Goal: Task Accomplishment & Management: Manage account settings

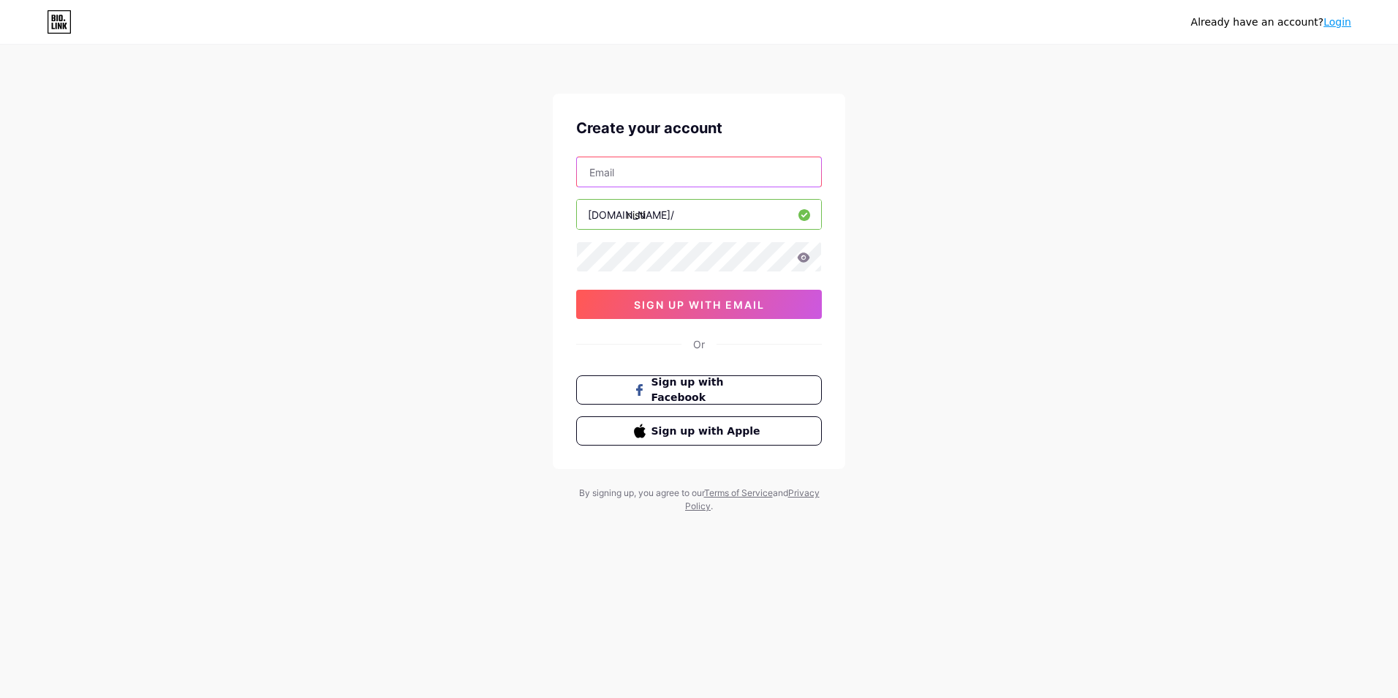
click at [654, 182] on input "text" at bounding box center [699, 171] width 244 height 29
type input "[EMAIL_ADDRESS][DOMAIN_NAME]"
click at [704, 304] on span "sign up with email" at bounding box center [699, 304] width 131 height 12
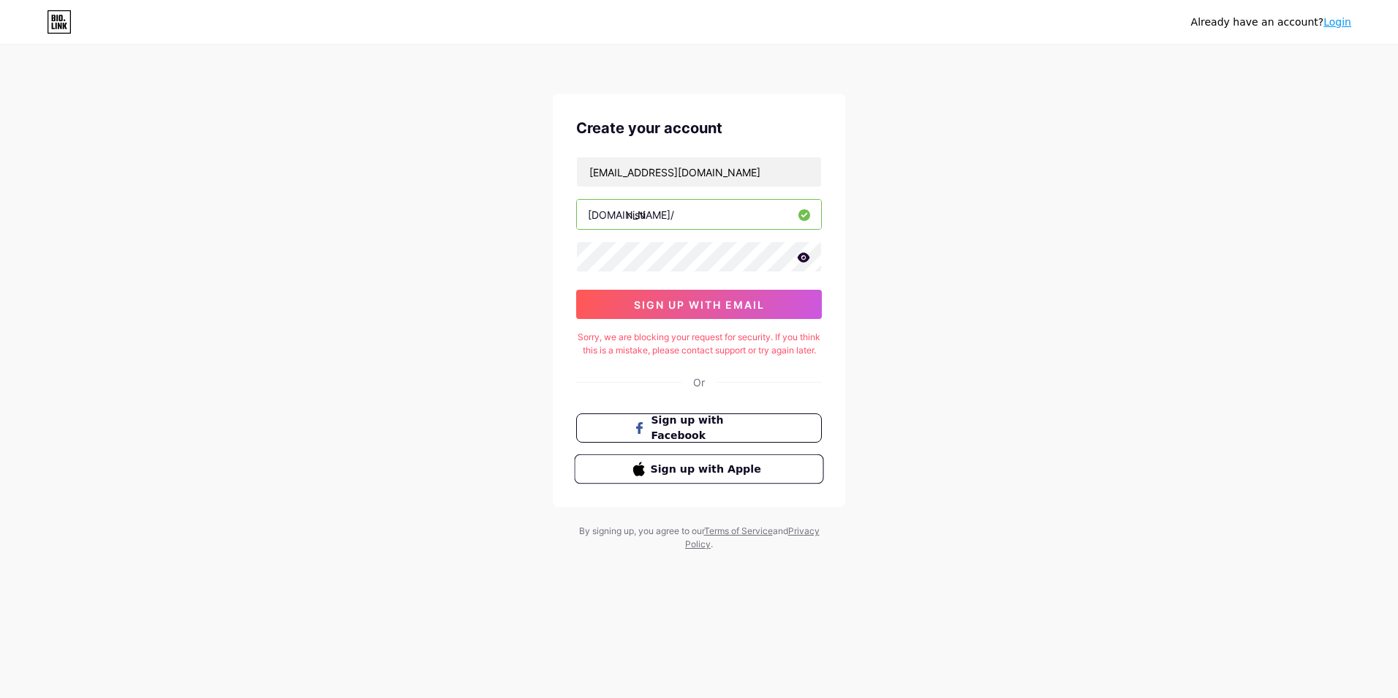
click at [716, 476] on span "Sign up with Apple" at bounding box center [708, 468] width 115 height 15
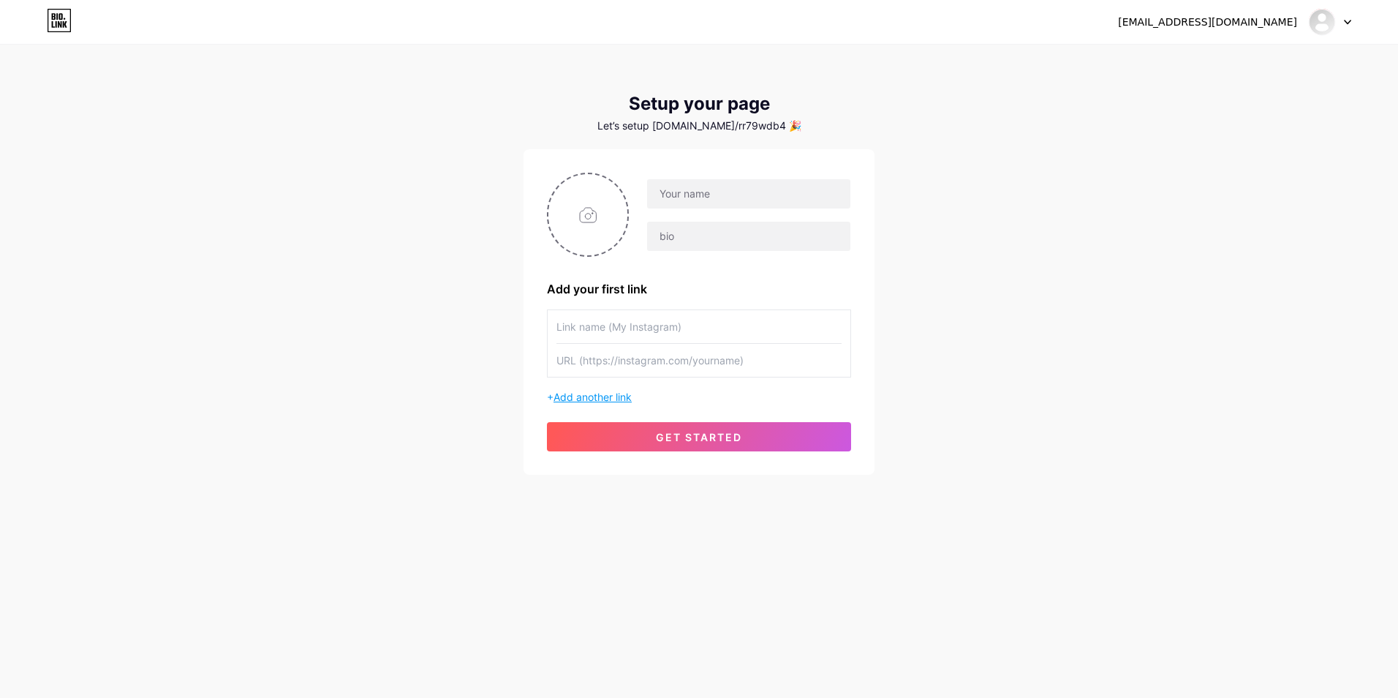
click at [595, 397] on span "Add another link" at bounding box center [593, 397] width 78 height 12
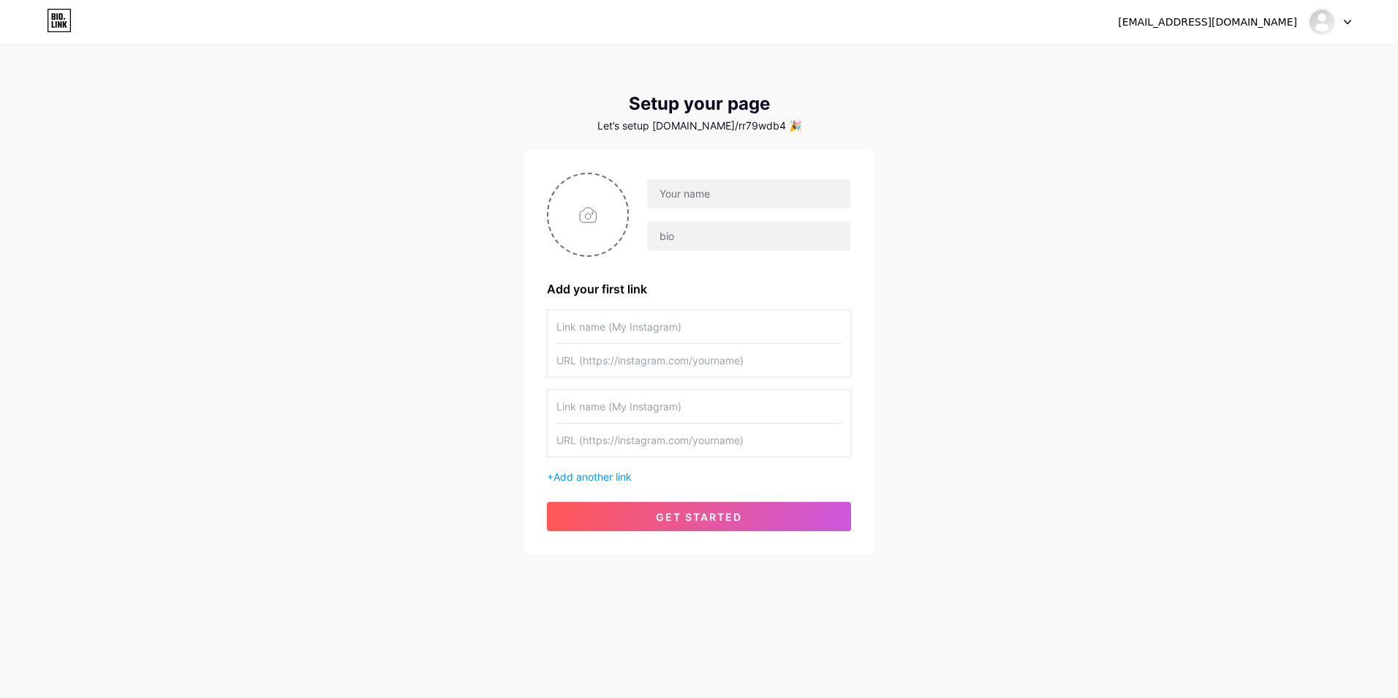
click at [640, 410] on input "text" at bounding box center [699, 406] width 285 height 33
click at [624, 434] on input "text" at bounding box center [699, 439] width 285 height 33
drag, startPoint x: 544, startPoint y: 392, endPoint x: 714, endPoint y: 448, distance: 178.8
click at [714, 448] on div "Add your first link + Add another link get started" at bounding box center [699, 351] width 351 height 405
click at [632, 402] on input "text" at bounding box center [699, 406] width 285 height 33
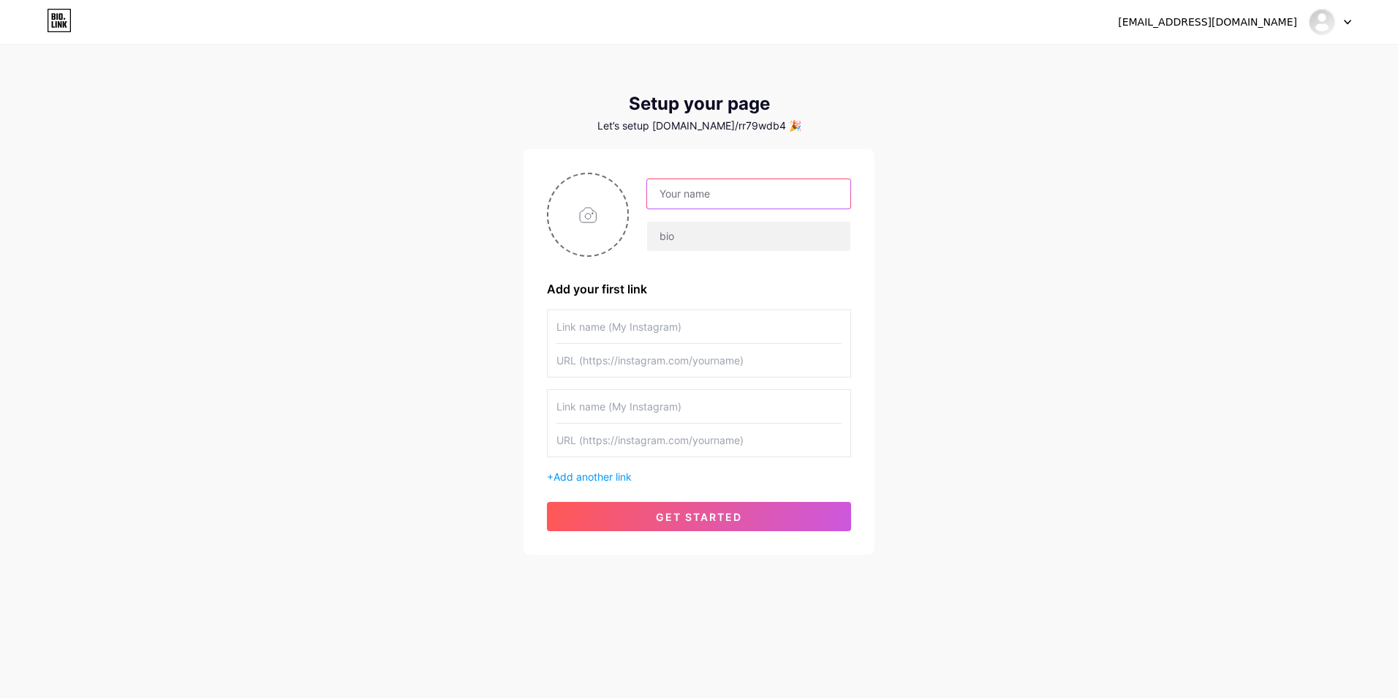
click at [698, 202] on input "text" at bounding box center [748, 193] width 203 height 29
type input "nisti7"
click at [746, 250] on input "text" at bounding box center [748, 236] width 203 height 29
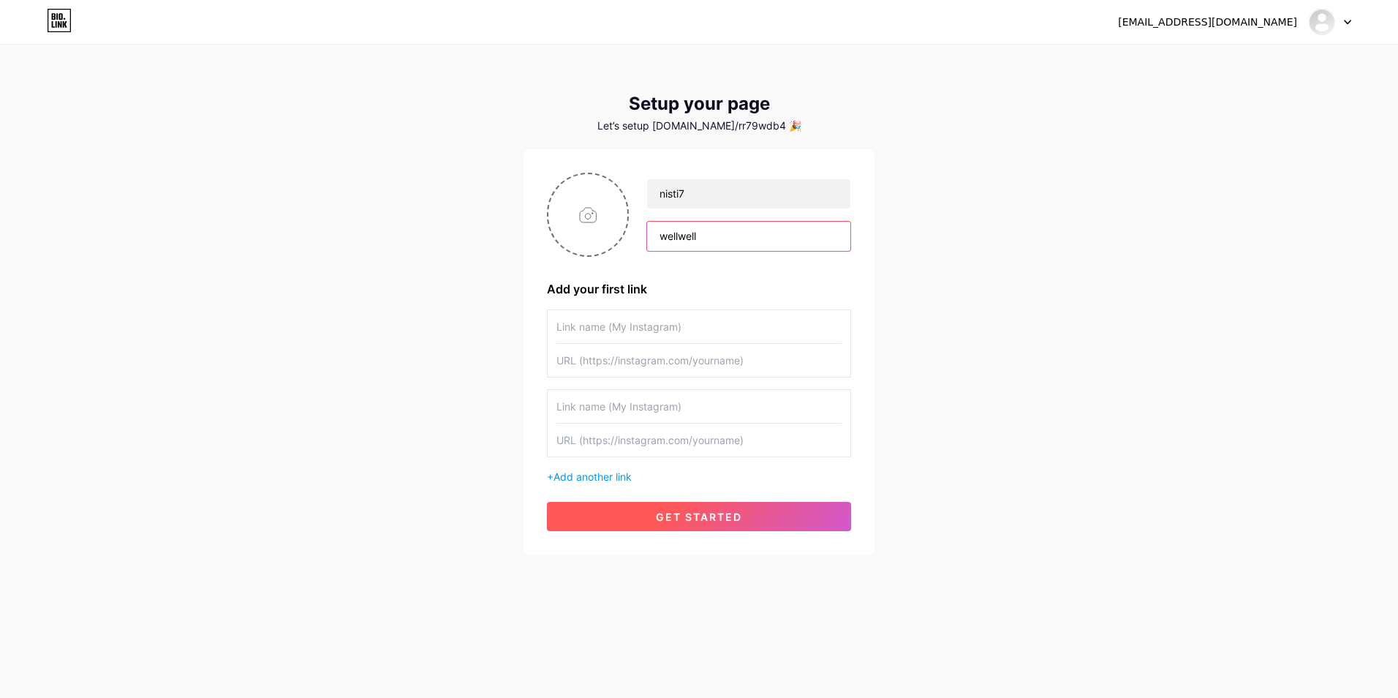
type input "wellwell"
click at [687, 521] on span "get started" at bounding box center [699, 516] width 86 height 12
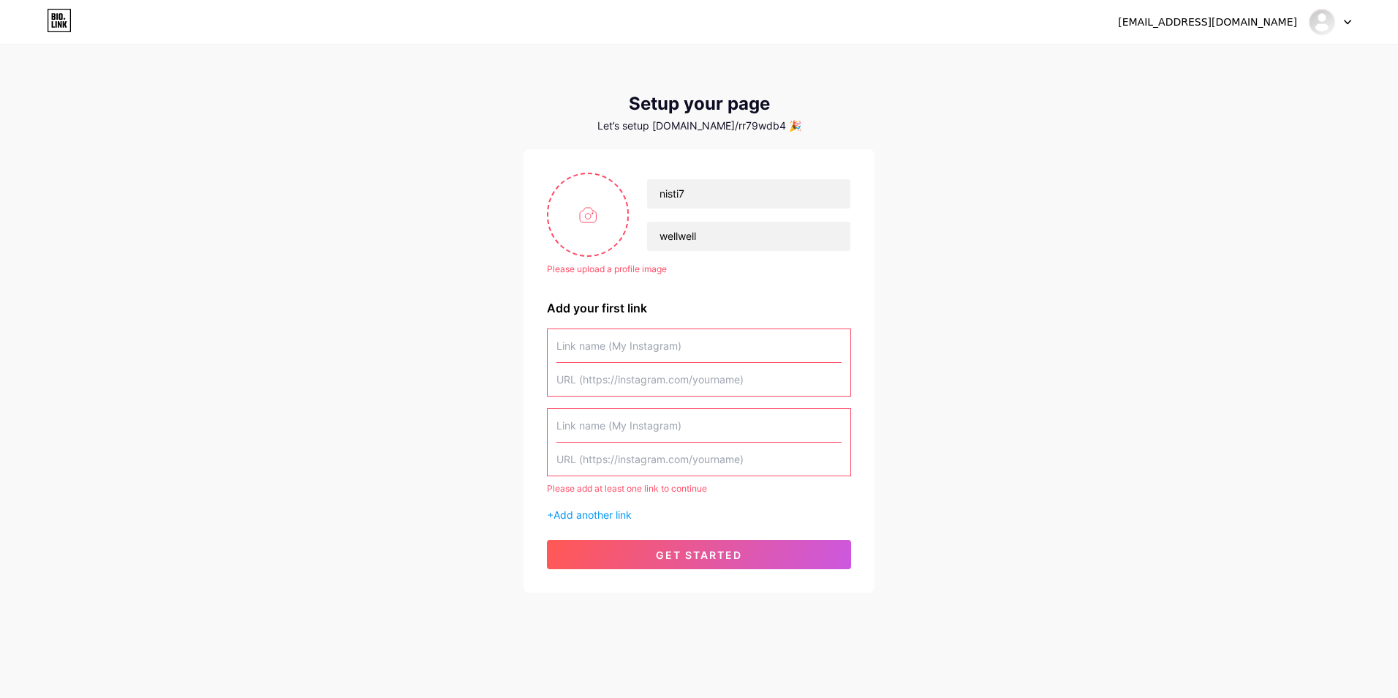
click at [591, 363] on input "text" at bounding box center [699, 379] width 285 height 33
click at [576, 214] on input "file" at bounding box center [587, 214] width 79 height 81
type input "C:\fakepath\Screenshot [DATE] 205019.png"
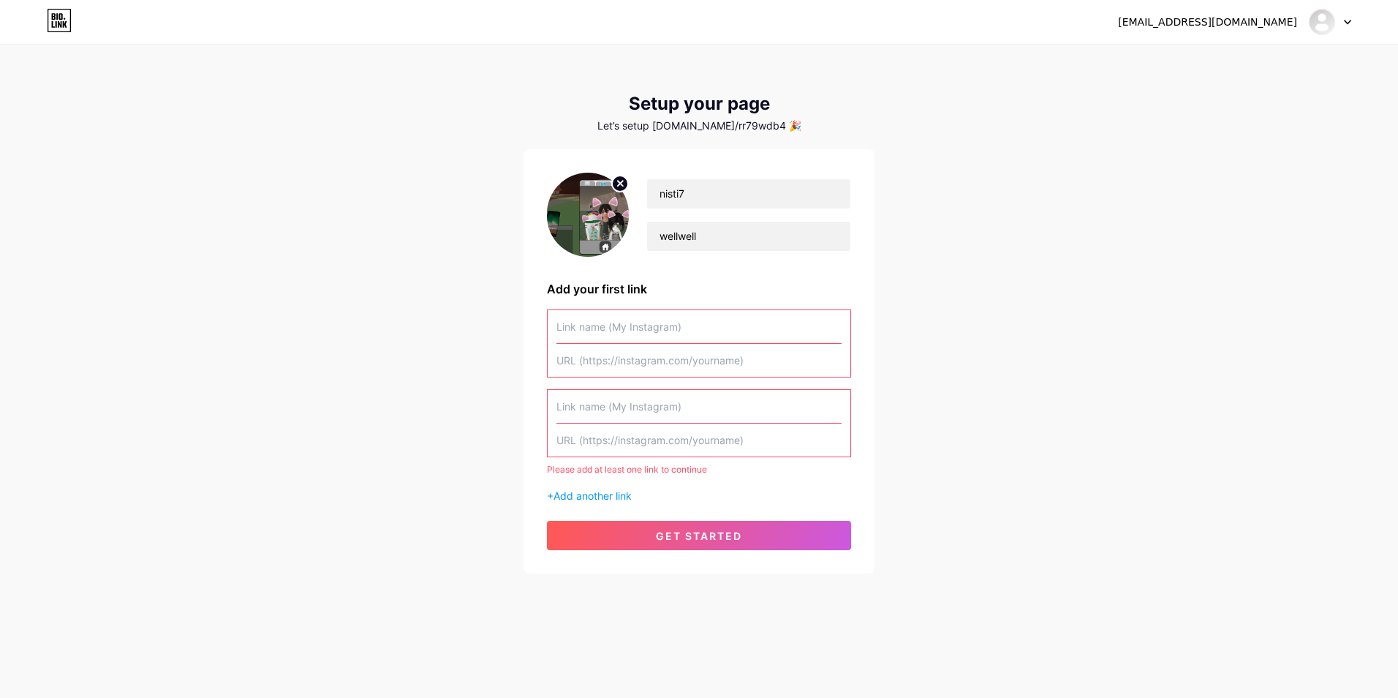
click at [624, 183] on circle at bounding box center [620, 184] width 16 height 16
click at [601, 224] on input "file" at bounding box center [587, 214] width 79 height 81
type input "C:\fakepath\Screenshot [DATE] 205019.png"
click at [624, 184] on circle at bounding box center [620, 184] width 16 height 16
click at [599, 211] on input "file" at bounding box center [587, 214] width 79 height 81
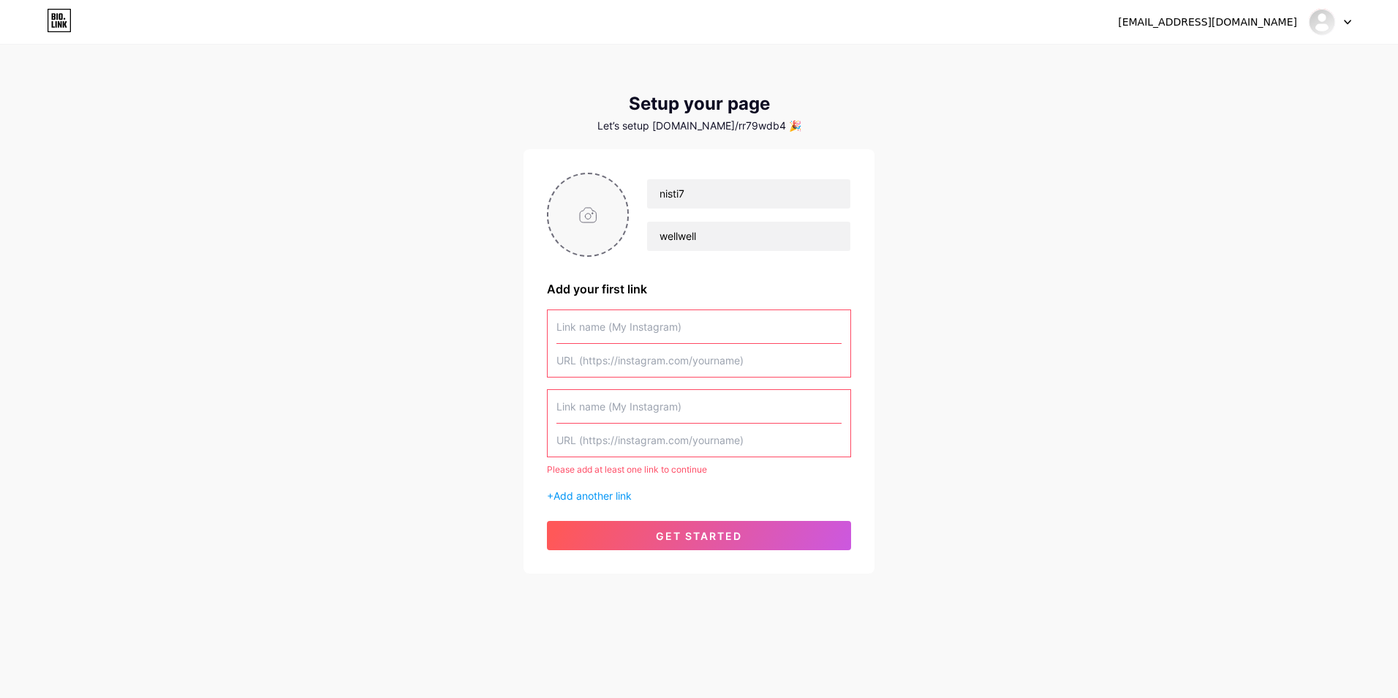
type input "C:\fakepath\376772-bmw-m3-e92.jpg"
click at [663, 332] on input "text" at bounding box center [699, 326] width 285 height 33
click at [697, 326] on input "text" at bounding box center [699, 326] width 285 height 33
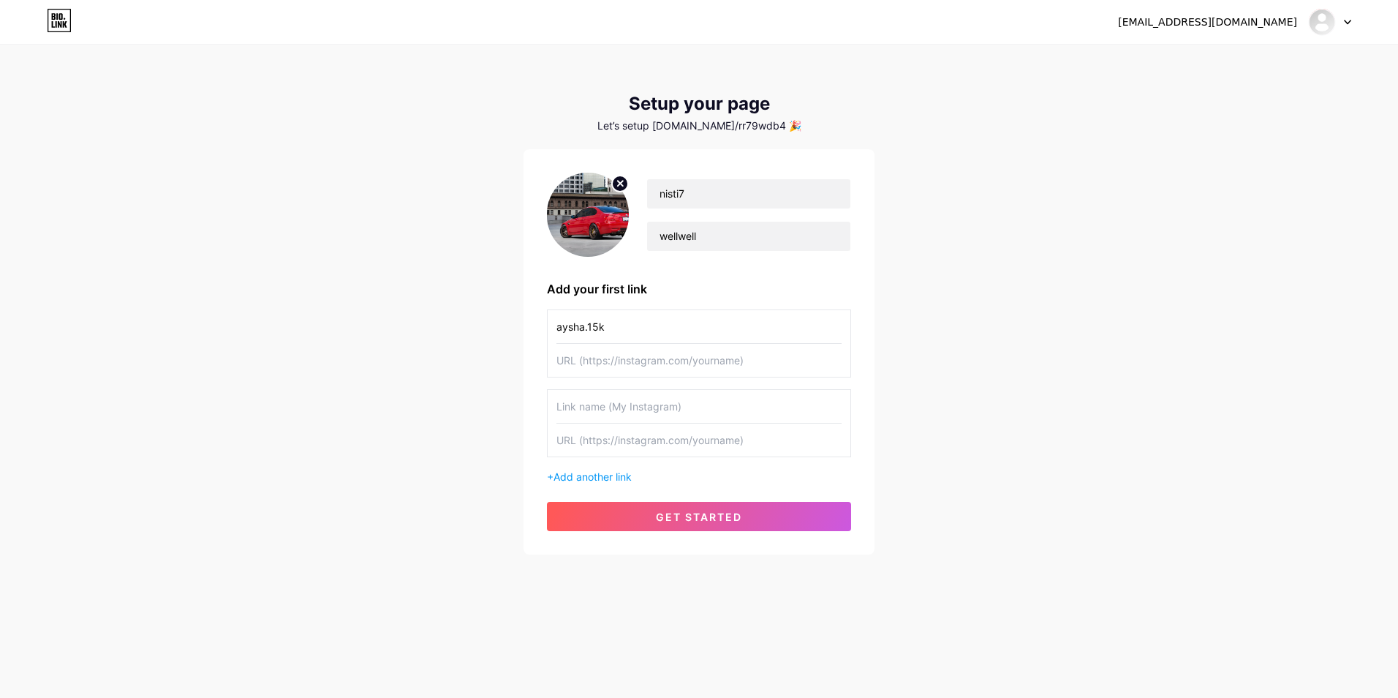
type input "aysha.15k"
click at [602, 359] on input "text" at bounding box center [699, 360] width 285 height 33
paste input "[URL][DOMAIN_NAME]"
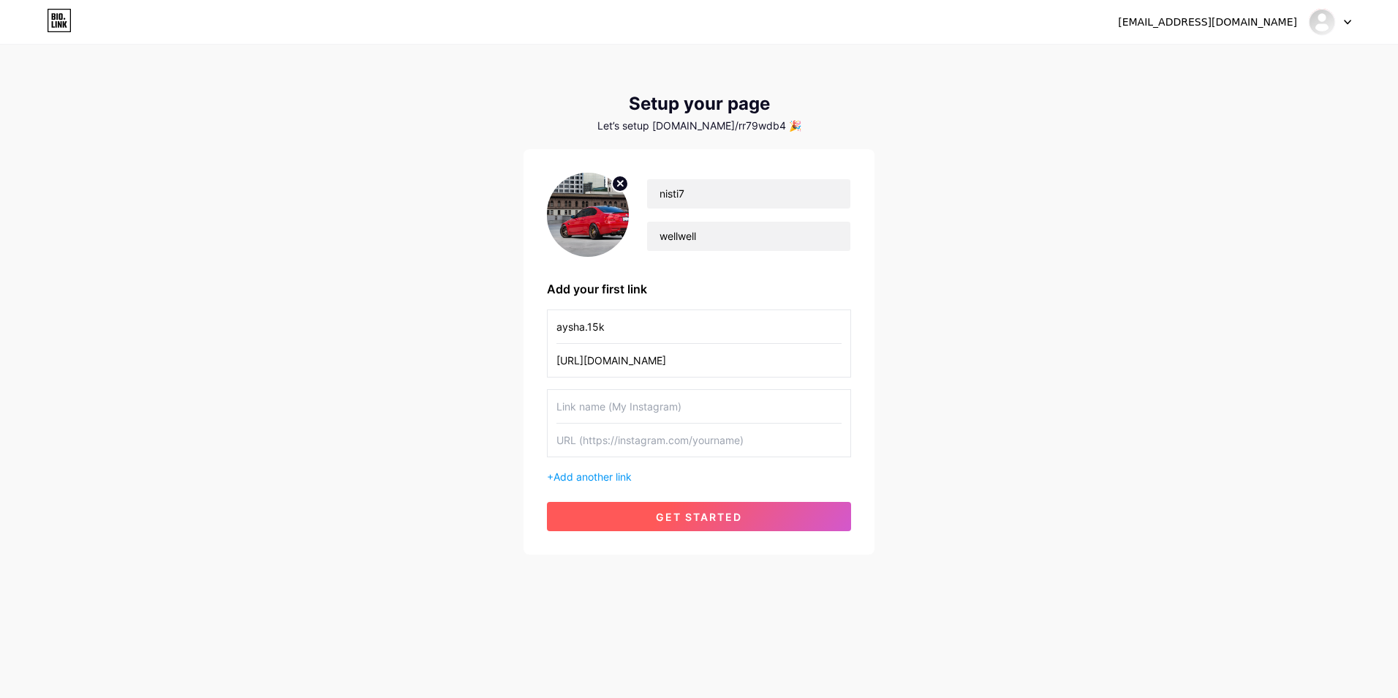
type input "[URL][DOMAIN_NAME]"
click at [649, 508] on button "get started" at bounding box center [699, 516] width 304 height 29
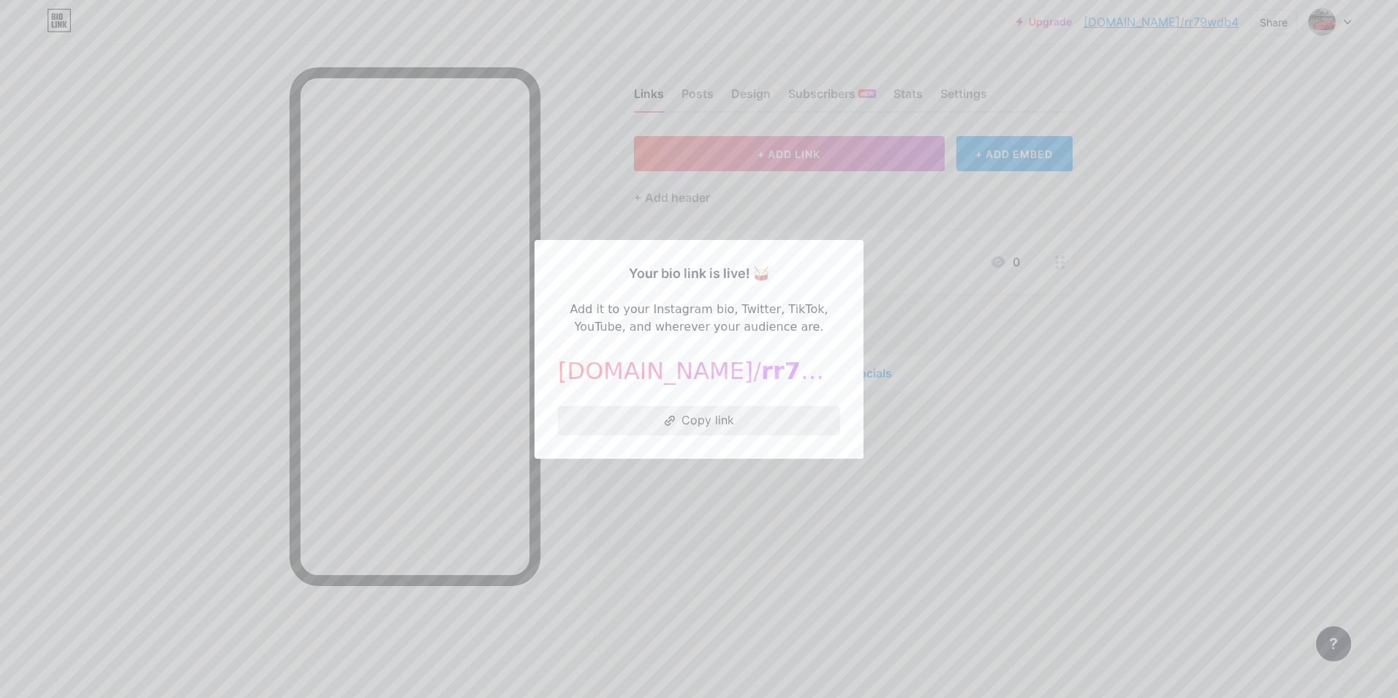
click at [686, 417] on button "Copy link" at bounding box center [699, 420] width 282 height 29
click at [516, 181] on div at bounding box center [699, 349] width 1398 height 698
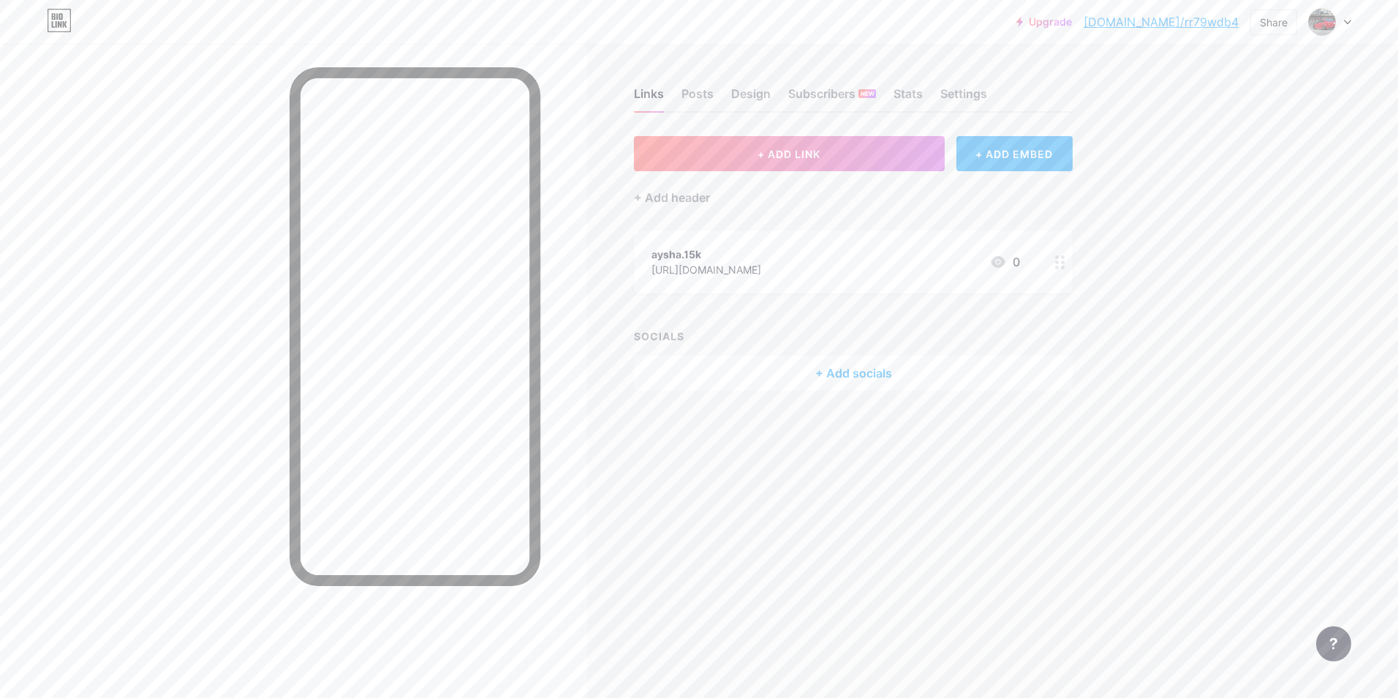
click at [1341, 19] on div at bounding box center [1330, 22] width 42 height 26
click at [682, 99] on div "Posts" at bounding box center [698, 98] width 32 height 26
click at [766, 94] on div "Design" at bounding box center [750, 98] width 39 height 26
click at [783, 94] on div "Links Posts Design Subscribers NEW Stats Settings" at bounding box center [853, 86] width 439 height 51
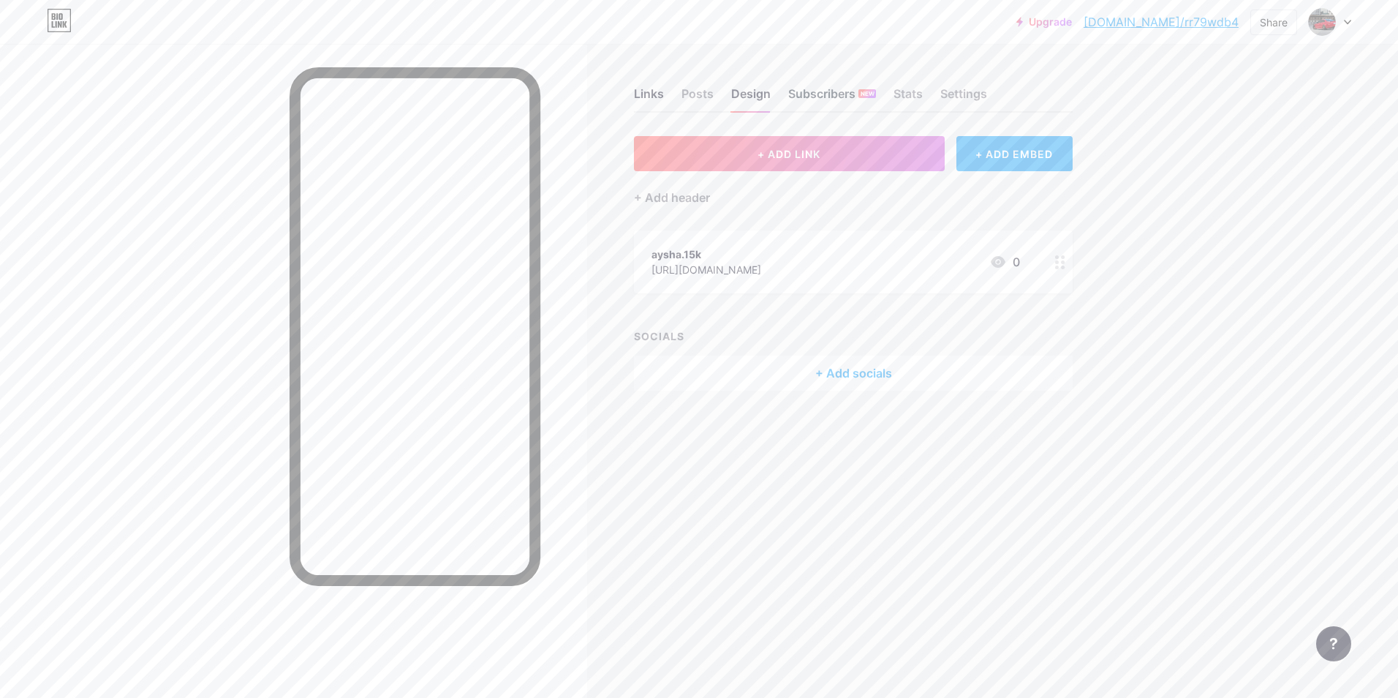
click at [794, 94] on div "Subscribers NEW" at bounding box center [832, 98] width 88 height 26
click at [899, 94] on div "Stats" at bounding box center [908, 98] width 29 height 26
click at [938, 94] on div "Links Posts Design Subscribers NEW Stats Settings" at bounding box center [853, 86] width 439 height 51
click at [957, 94] on div "Settings" at bounding box center [963, 98] width 47 height 26
click at [652, 99] on div "Links" at bounding box center [649, 98] width 30 height 26
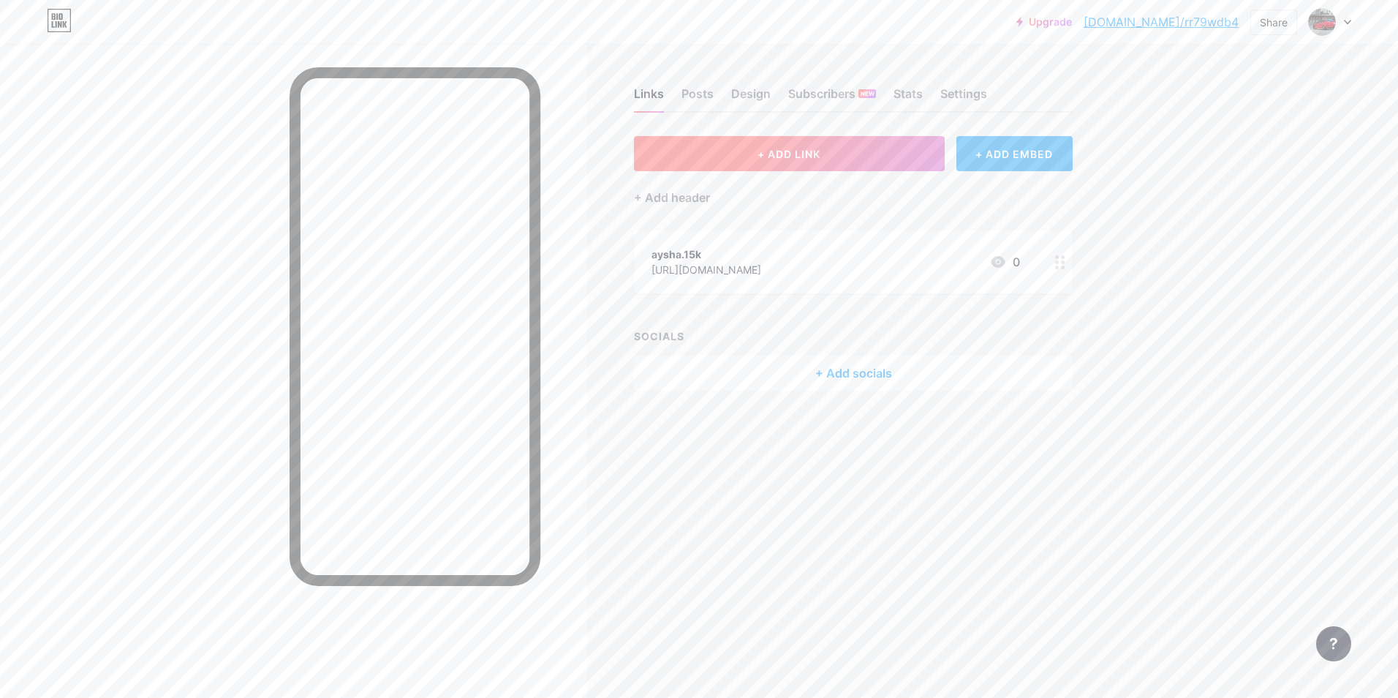
click at [767, 162] on button "+ ADD LINK" at bounding box center [789, 153] width 311 height 35
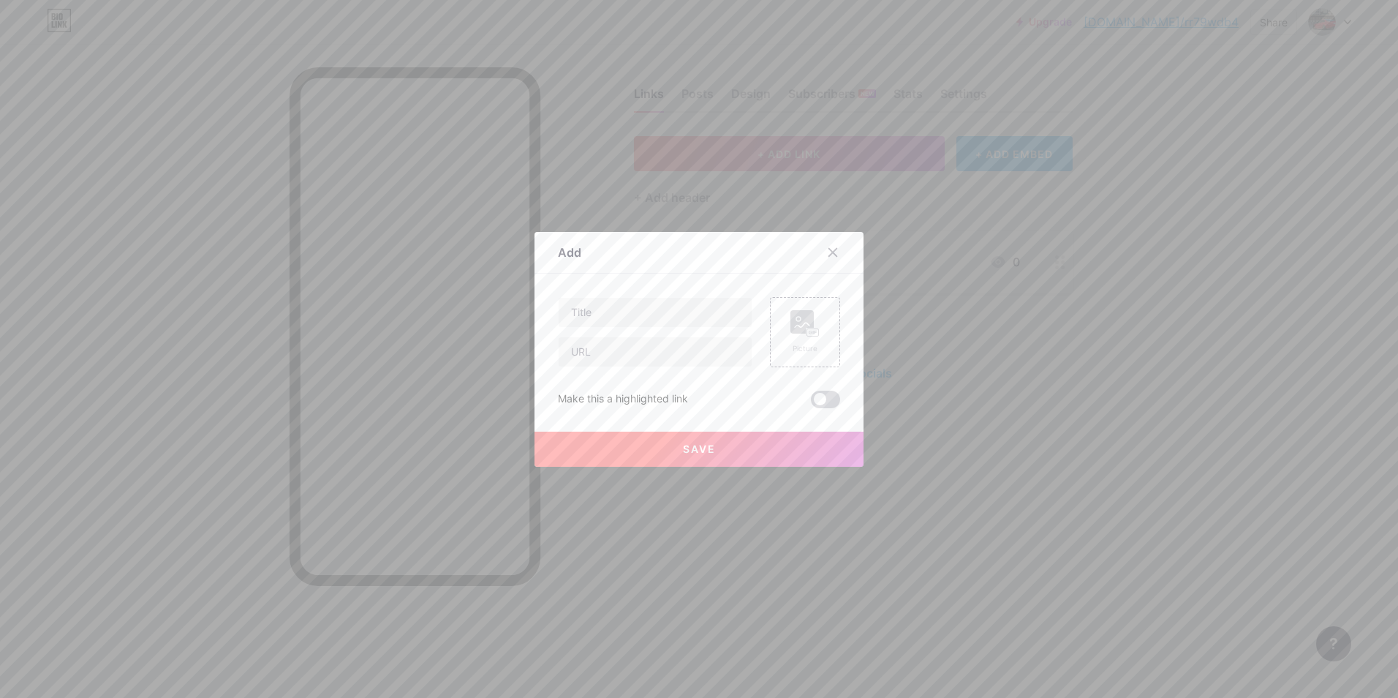
click at [811, 402] on span at bounding box center [825, 400] width 29 height 18
click at [811, 403] on input "checkbox" at bounding box center [811, 403] width 0 height 0
click at [811, 402] on span at bounding box center [825, 400] width 29 height 18
click at [811, 403] on input "checkbox" at bounding box center [811, 403] width 0 height 0
click at [829, 258] on div at bounding box center [833, 252] width 26 height 26
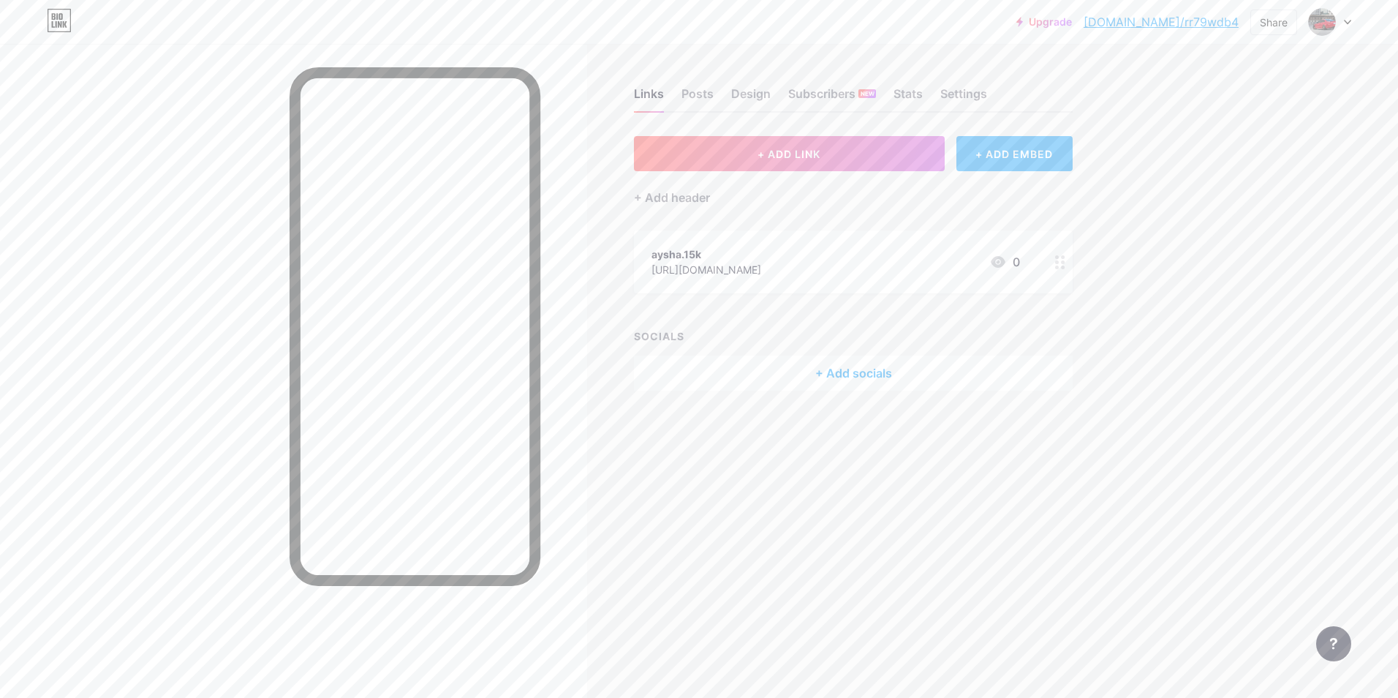
click at [994, 169] on div "+ ADD EMBED" at bounding box center [1015, 153] width 116 height 35
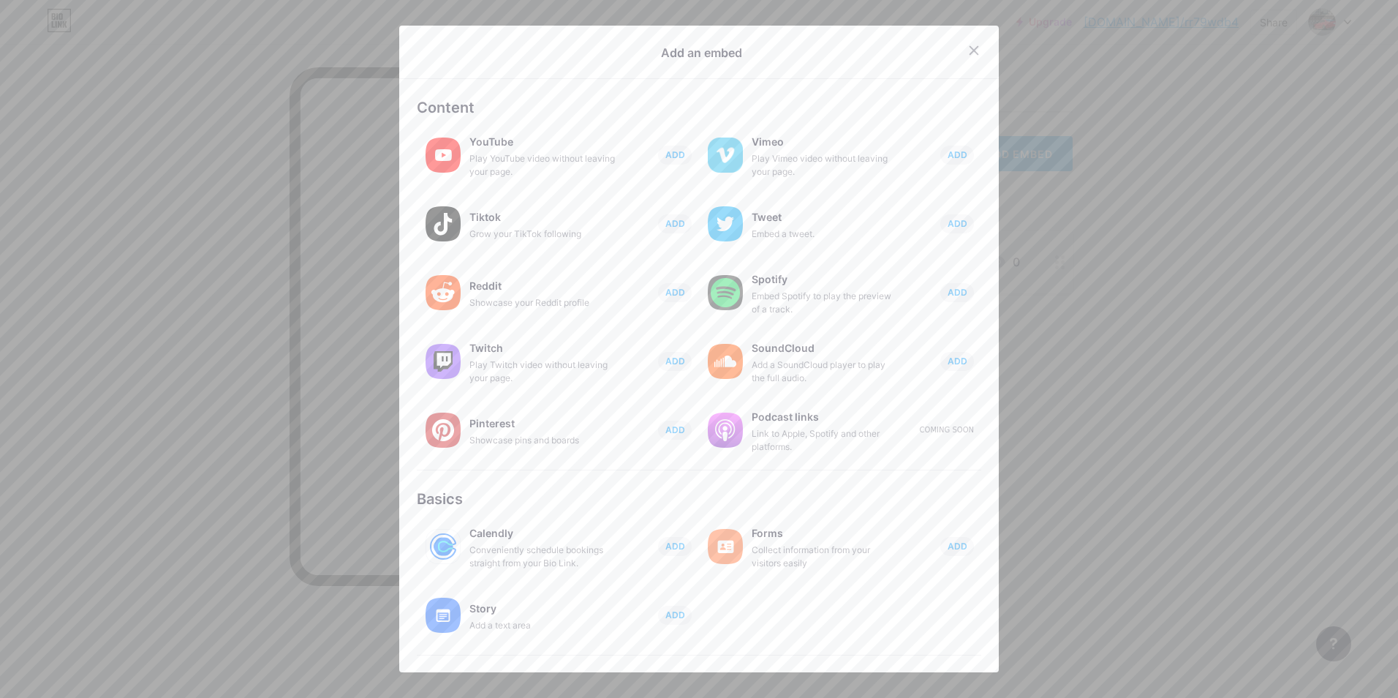
click at [1253, 253] on div at bounding box center [699, 349] width 1398 height 698
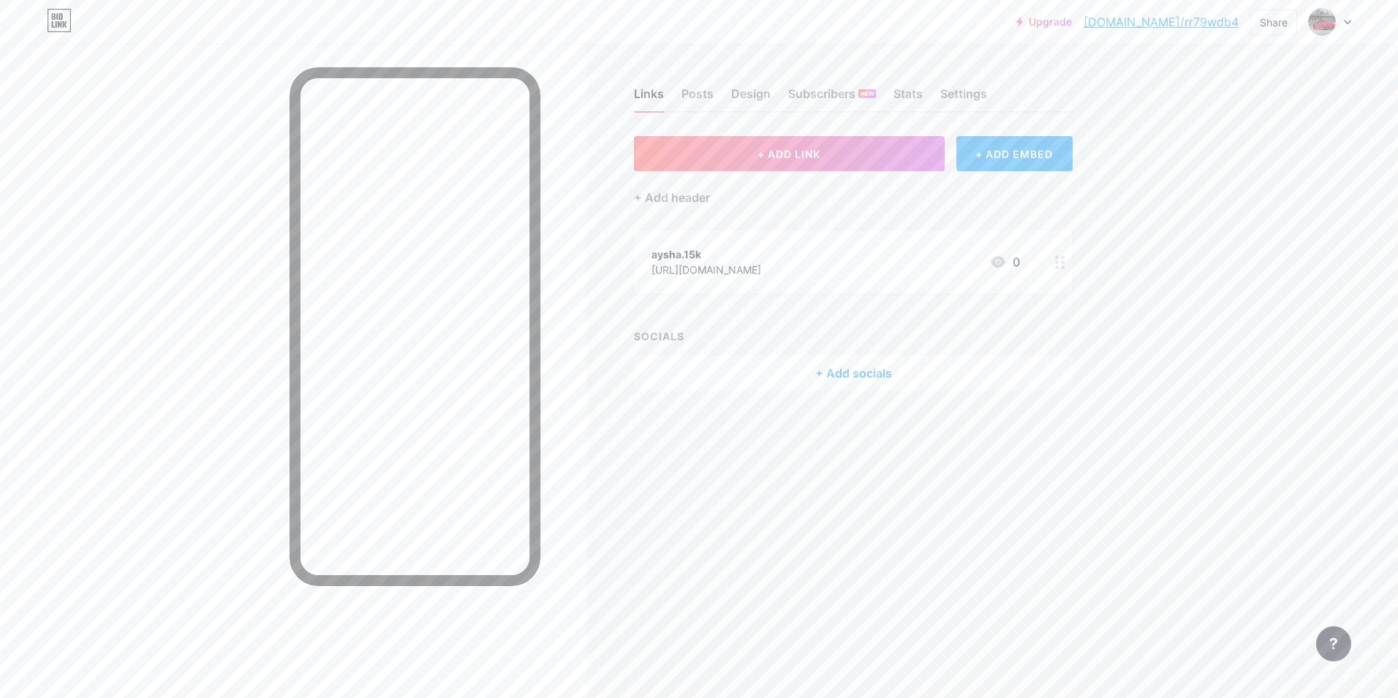
click at [1062, 260] on icon at bounding box center [1060, 262] width 10 height 14
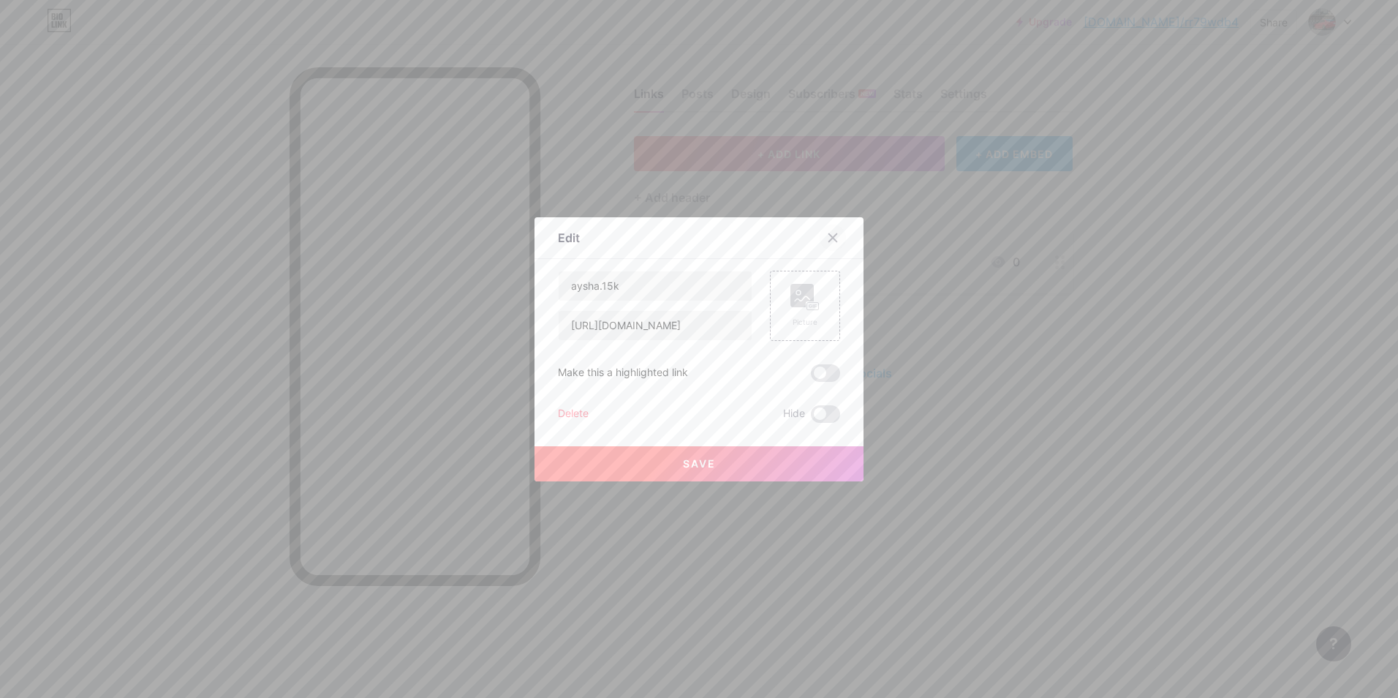
click at [833, 234] on icon at bounding box center [833, 238] width 12 height 12
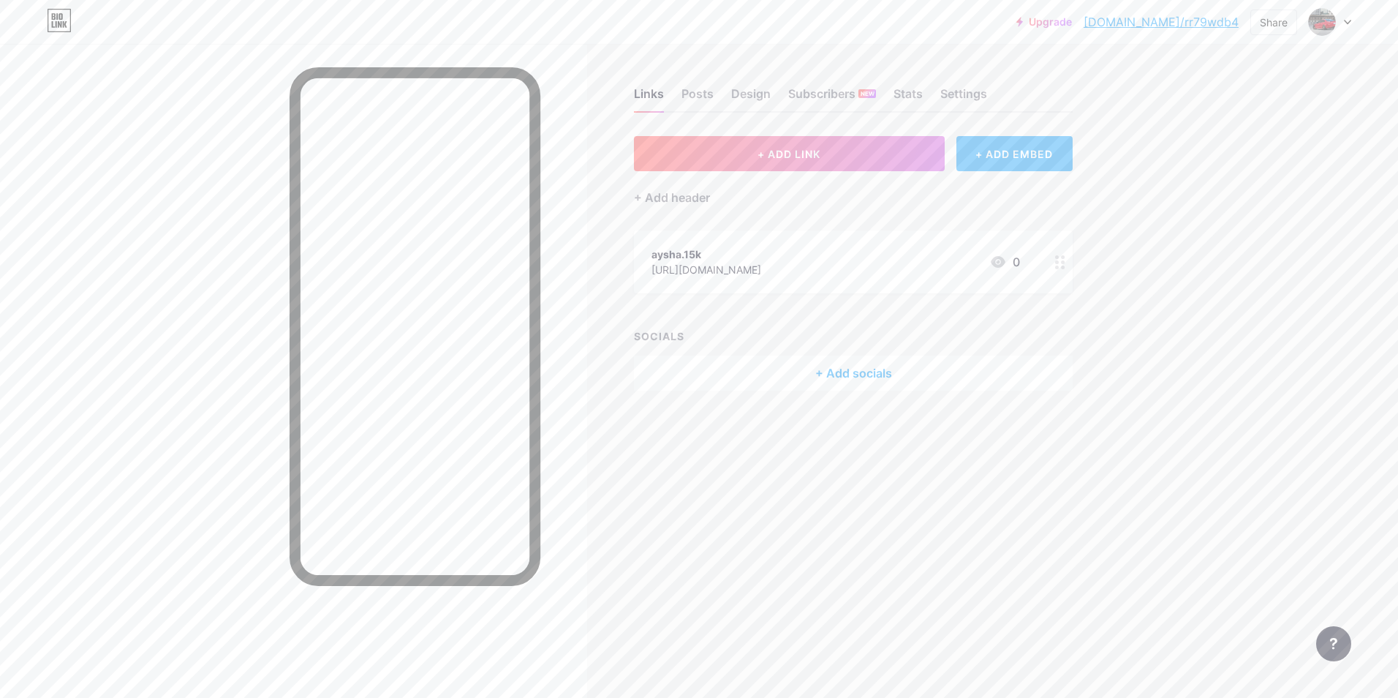
click at [1035, 143] on div "+ ADD EMBED" at bounding box center [1015, 153] width 116 height 35
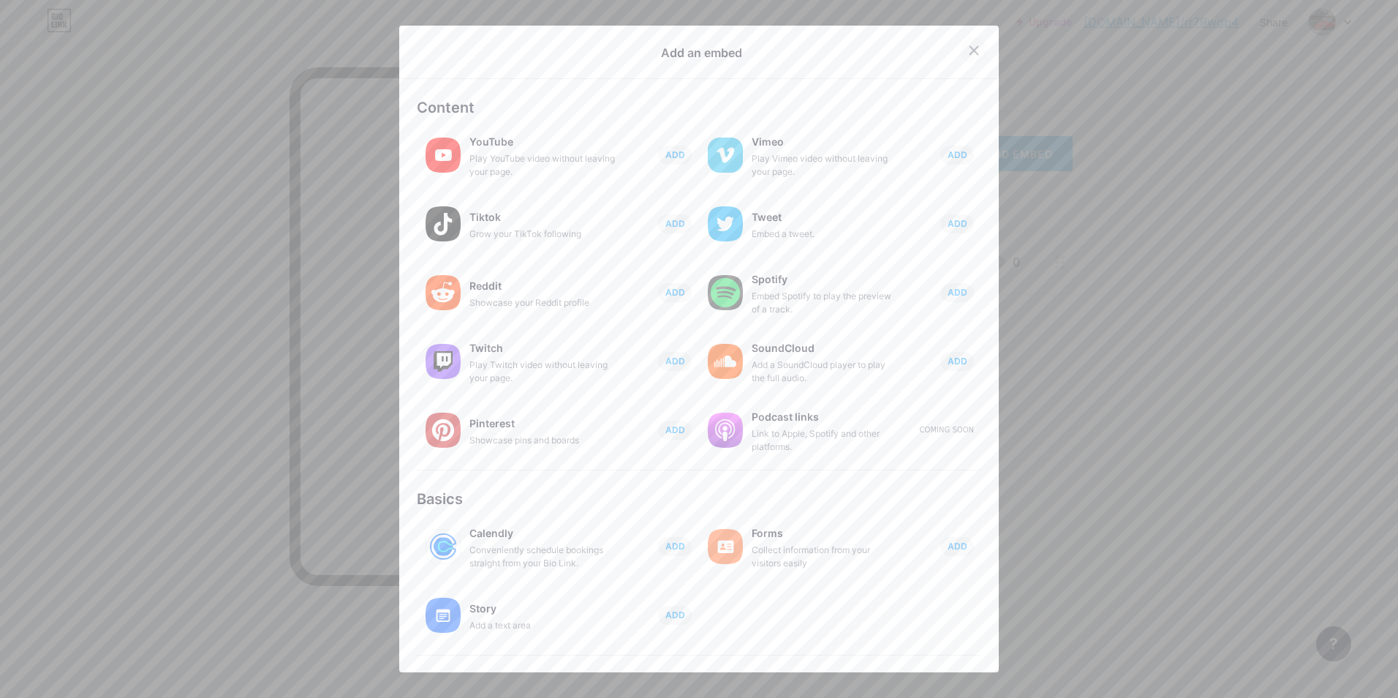
click at [962, 37] on div at bounding box center [974, 50] width 26 height 26
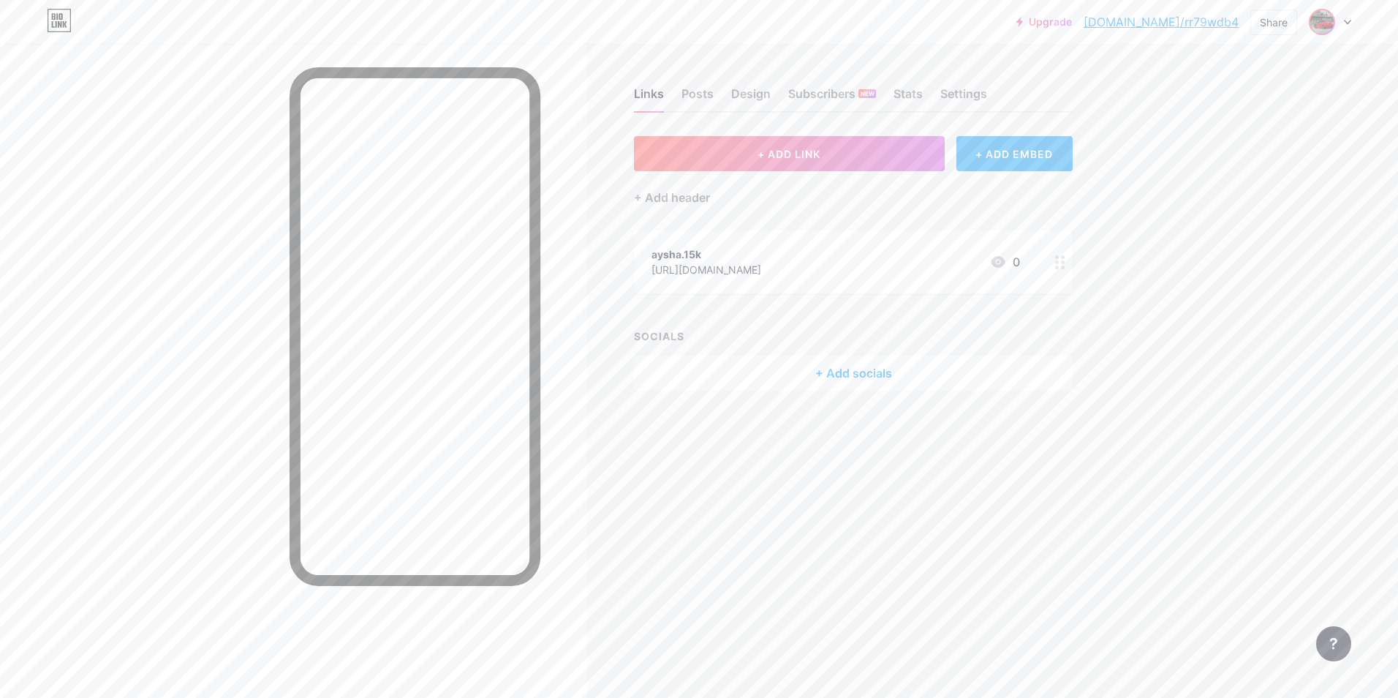
click at [1321, 18] on img at bounding box center [1321, 21] width 23 height 23
click at [1255, 165] on link "Account settings" at bounding box center [1259, 165] width 181 height 39
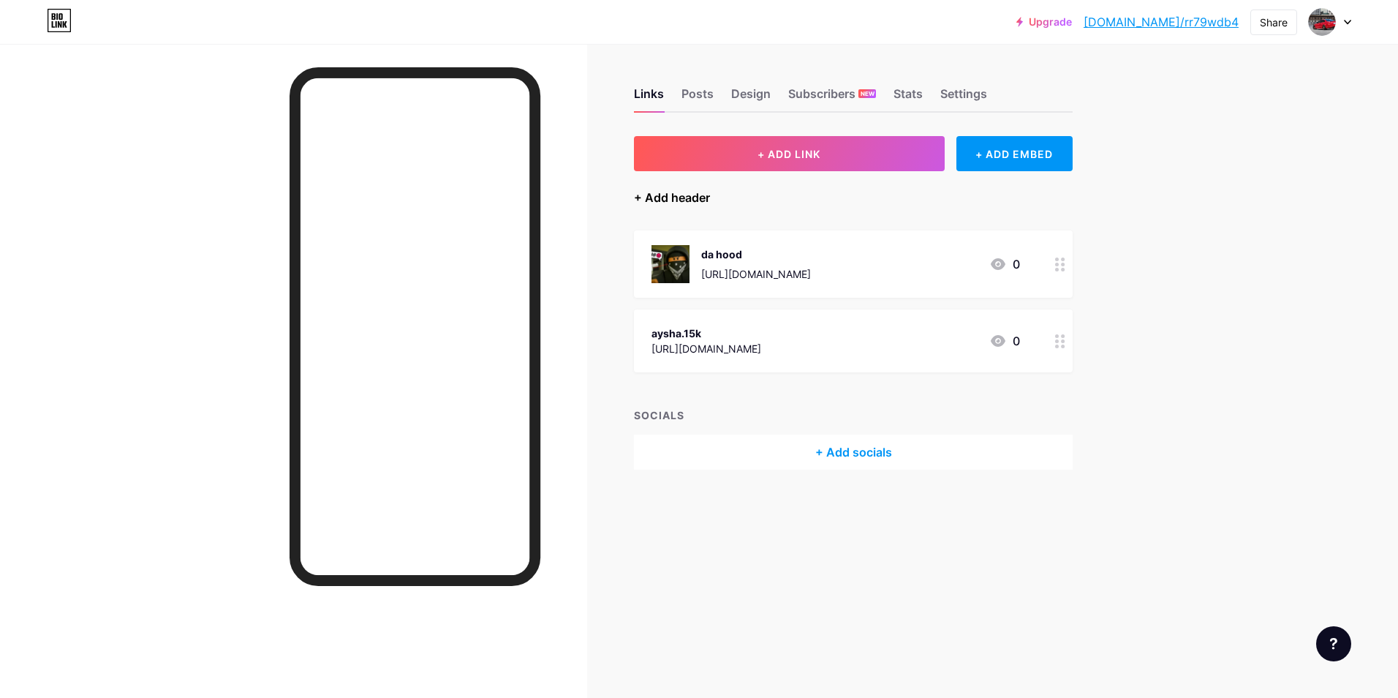
click at [697, 202] on div "+ Add header" at bounding box center [672, 198] width 76 height 18
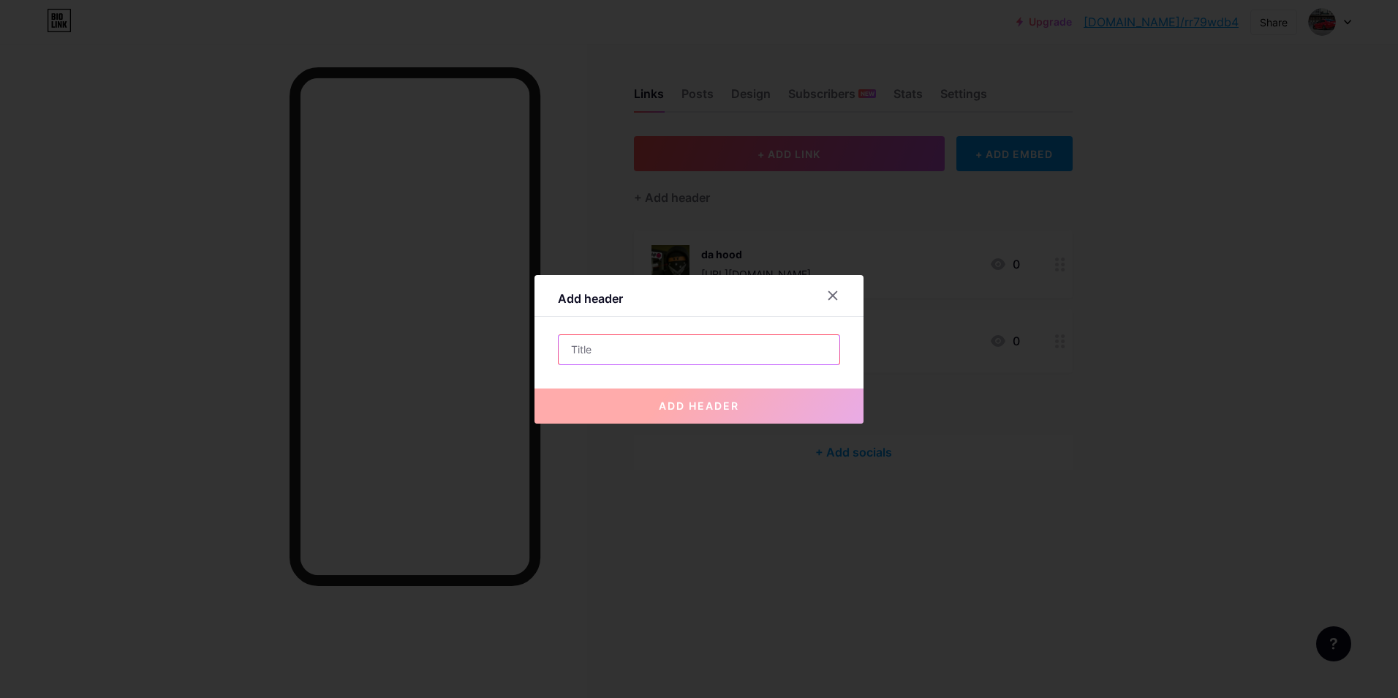
click at [606, 354] on input "text" at bounding box center [699, 349] width 281 height 29
click at [829, 300] on icon at bounding box center [833, 296] width 12 height 12
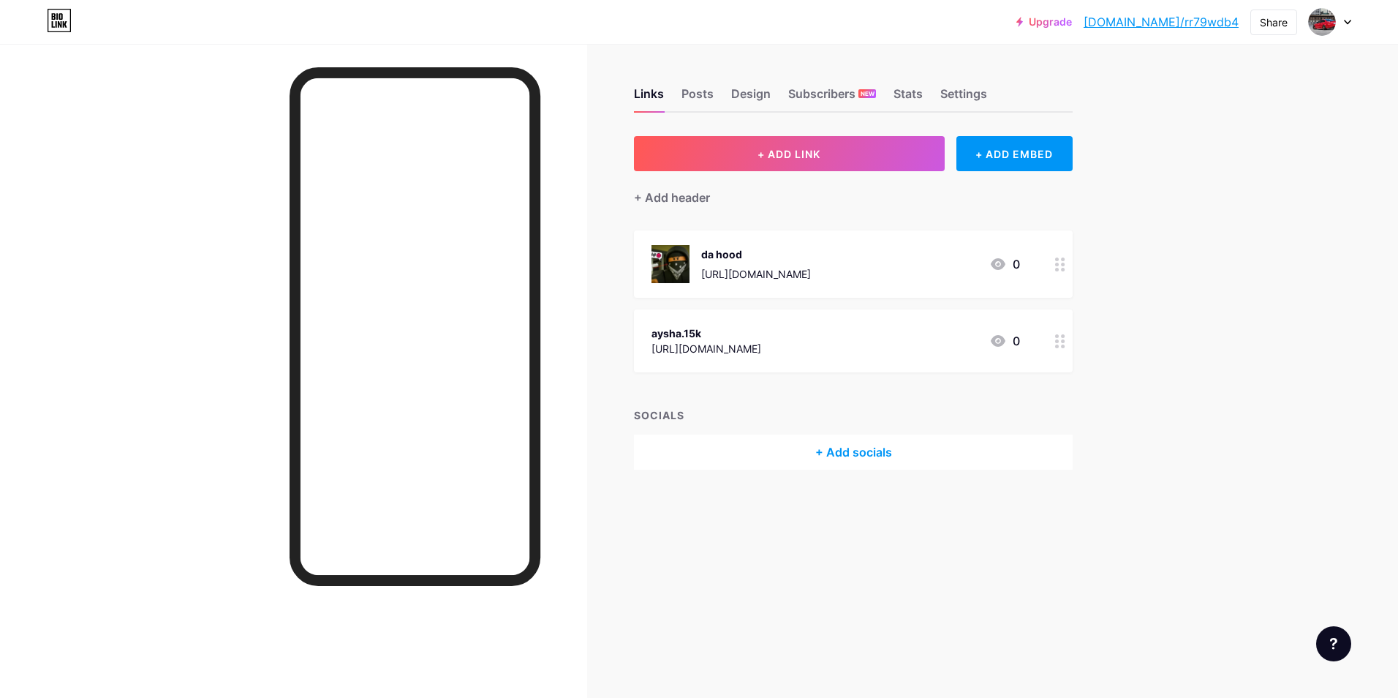
click at [1047, 267] on div "da hood https://discord.com/api/webhooks/1404998817496956999/lasnLYrVPW-PiL6r4Z…" at bounding box center [853, 263] width 439 height 67
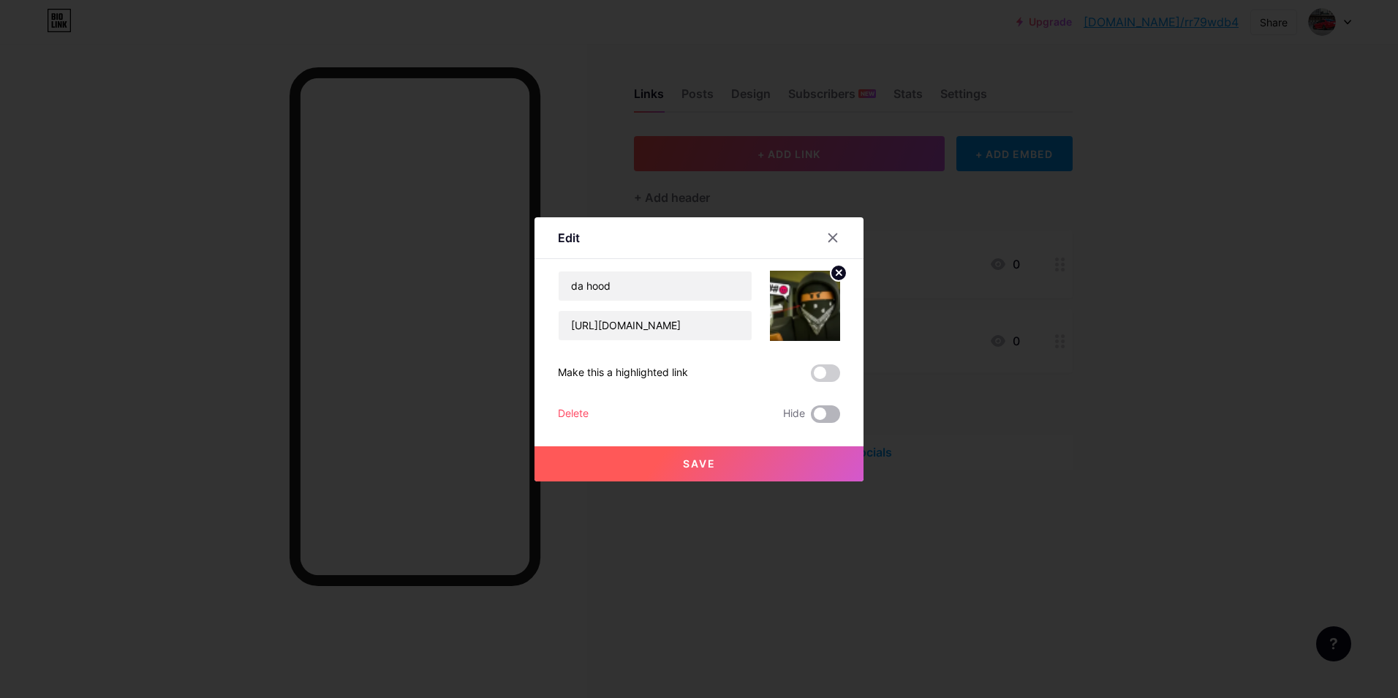
click at [819, 413] on span at bounding box center [825, 414] width 29 height 18
click at [811, 418] on input "checkbox" at bounding box center [811, 418] width 0 height 0
click at [761, 467] on button "Save" at bounding box center [699, 463] width 329 height 35
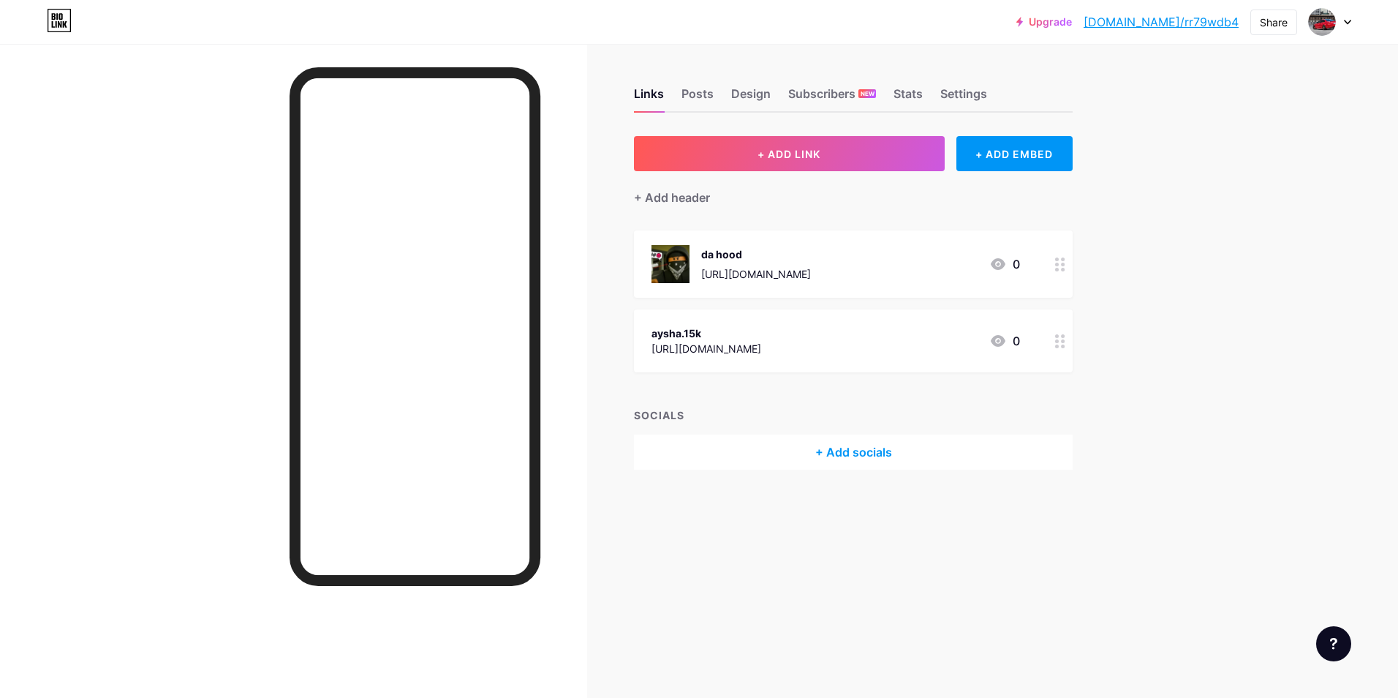
click at [1180, 28] on link "bio.link/rr79wdb4" at bounding box center [1161, 22] width 155 height 18
click at [1335, 22] on div at bounding box center [1322, 22] width 26 height 26
click at [1238, 167] on link "Account settings" at bounding box center [1259, 165] width 181 height 39
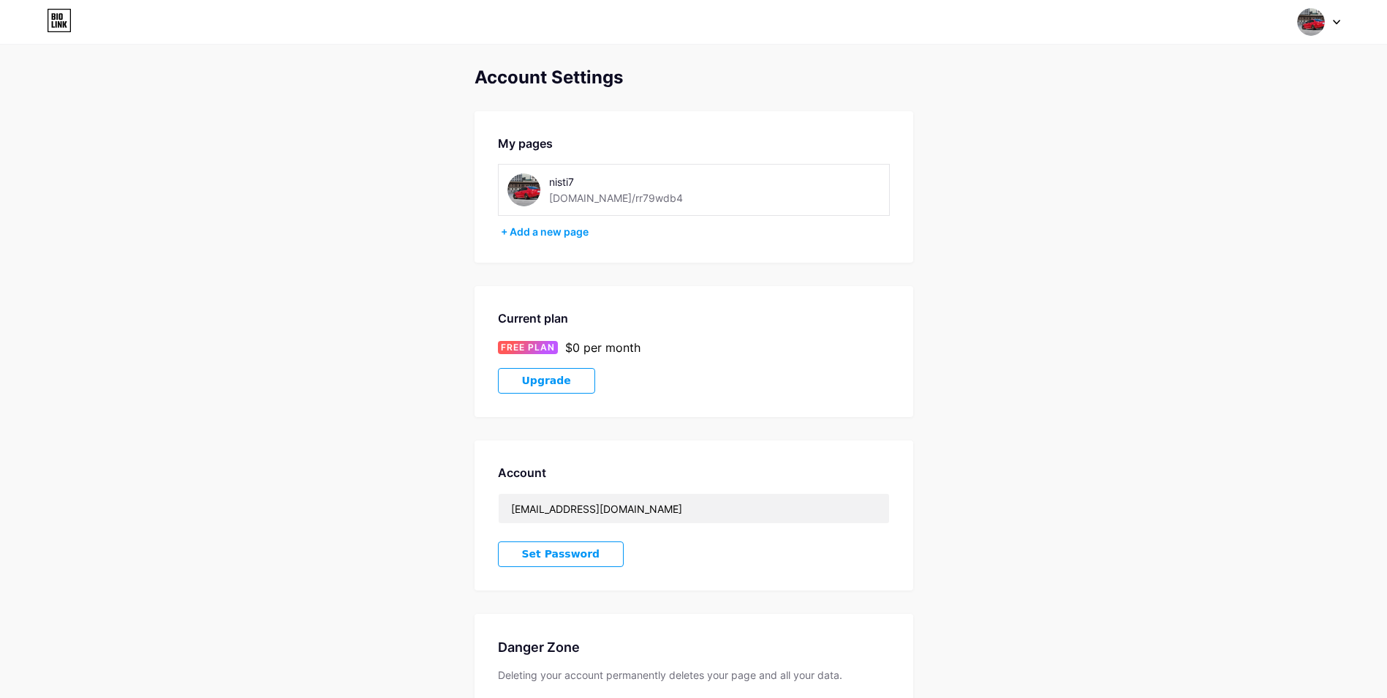
scroll to position [118, 0]
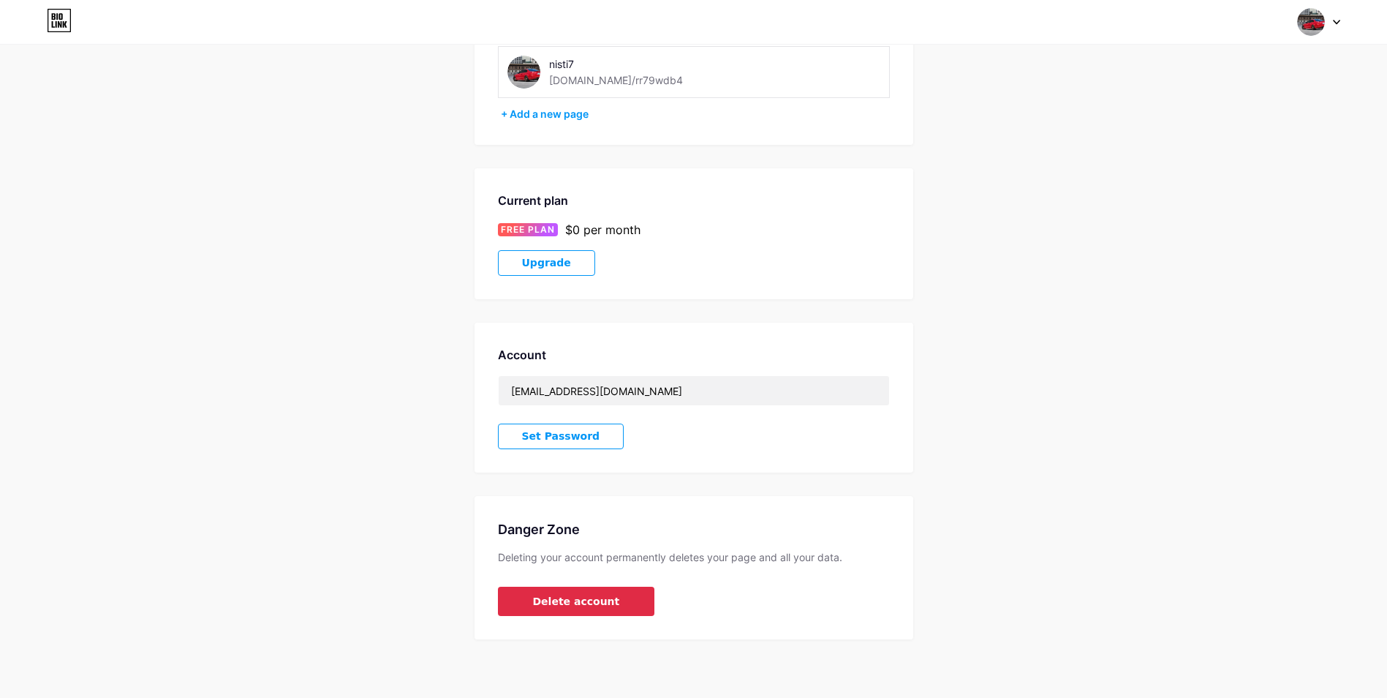
click at [574, 600] on span "Delete account" at bounding box center [576, 601] width 87 height 15
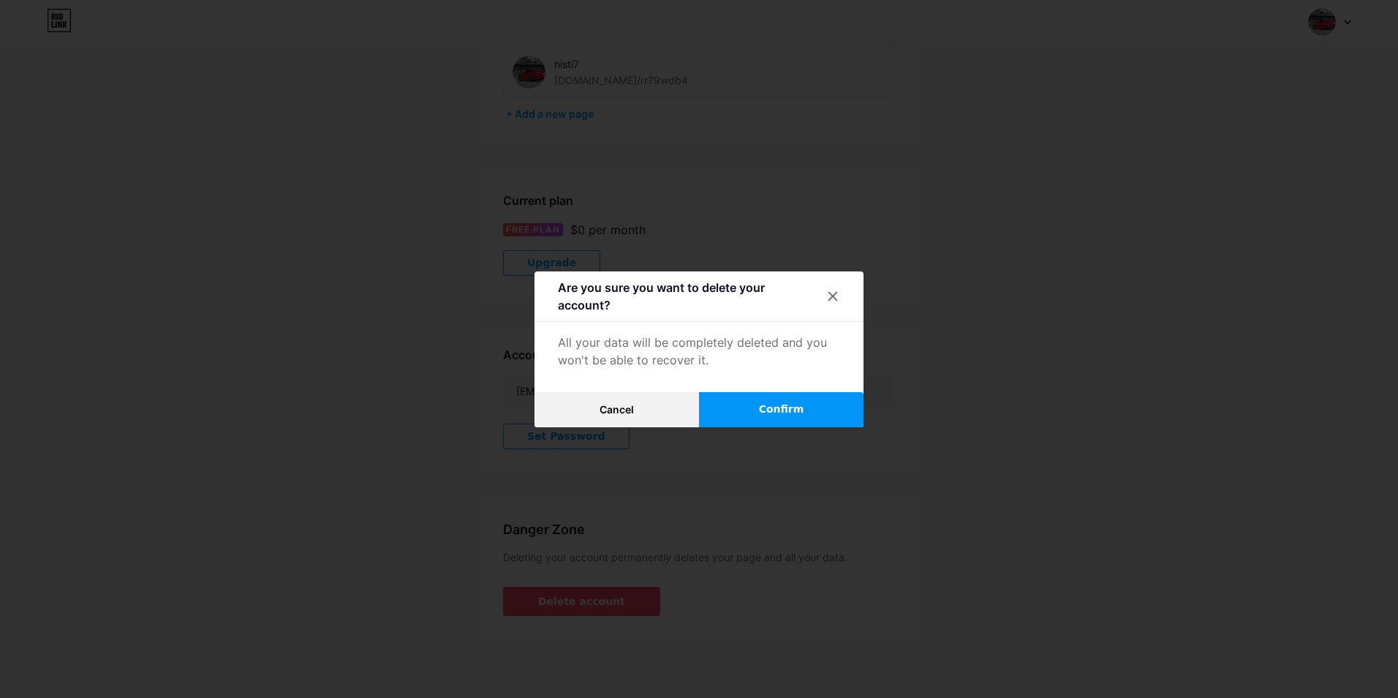
click at [730, 410] on button "Confirm" at bounding box center [781, 409] width 165 height 35
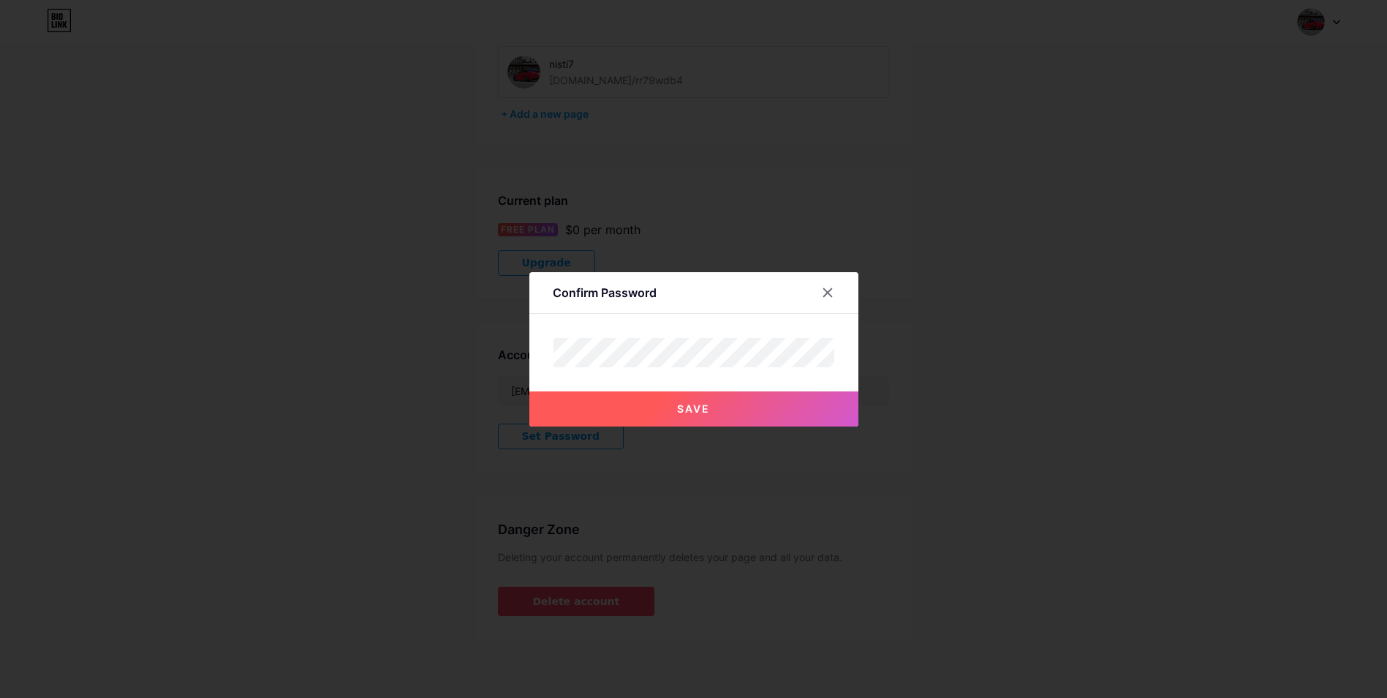
click at [720, 408] on button "Save" at bounding box center [693, 408] width 329 height 35
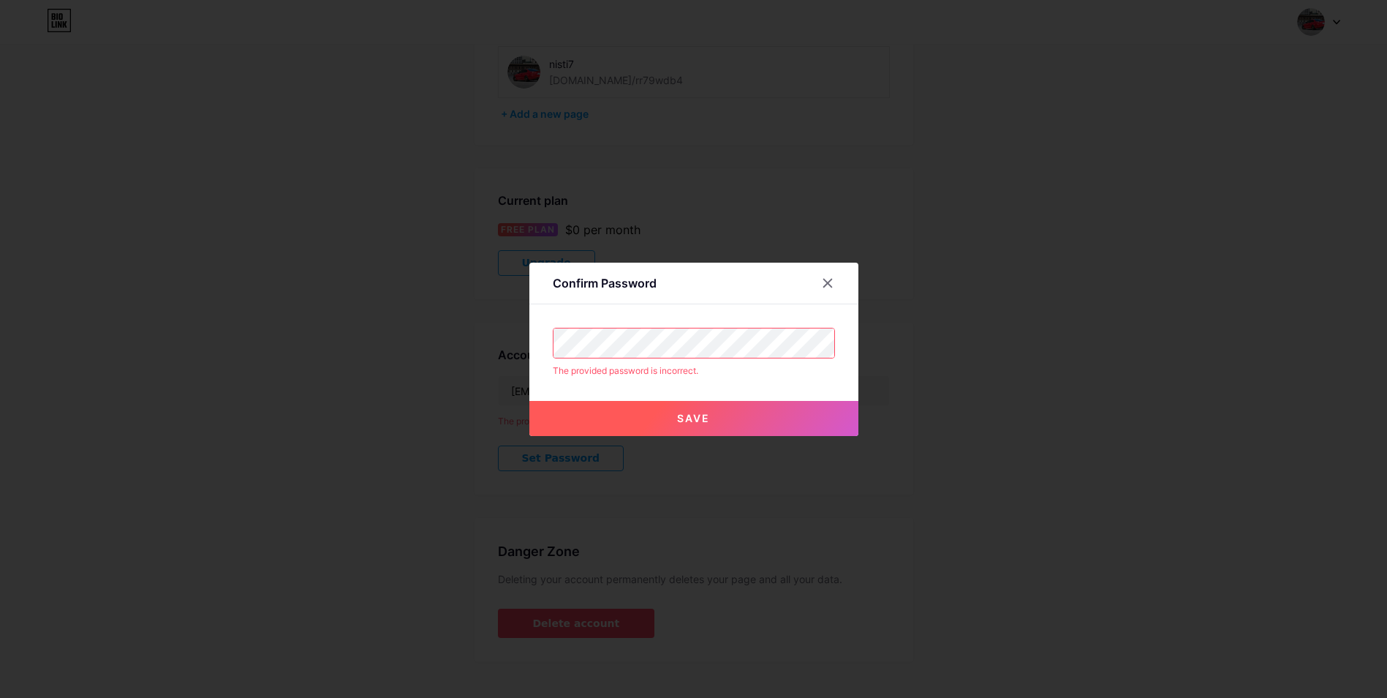
click at [702, 427] on button "Save" at bounding box center [693, 418] width 329 height 35
click at [819, 285] on div at bounding box center [828, 283] width 26 height 26
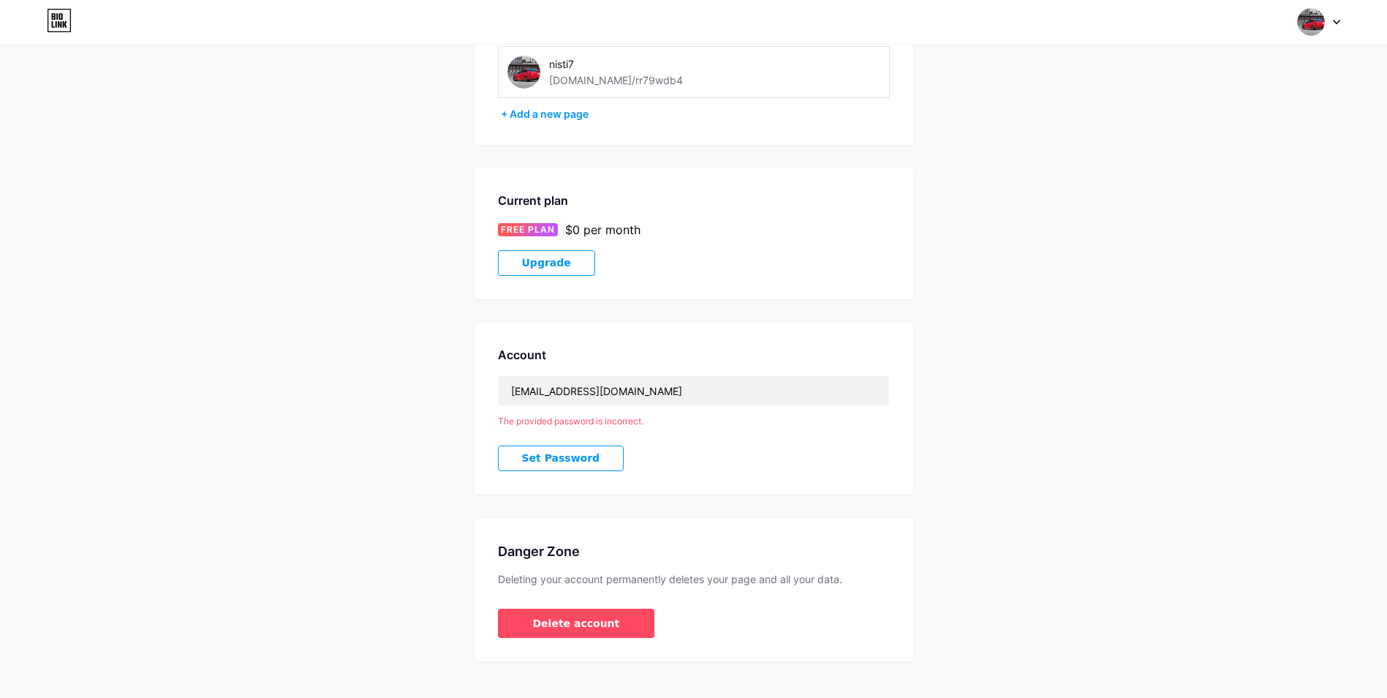
scroll to position [0, 0]
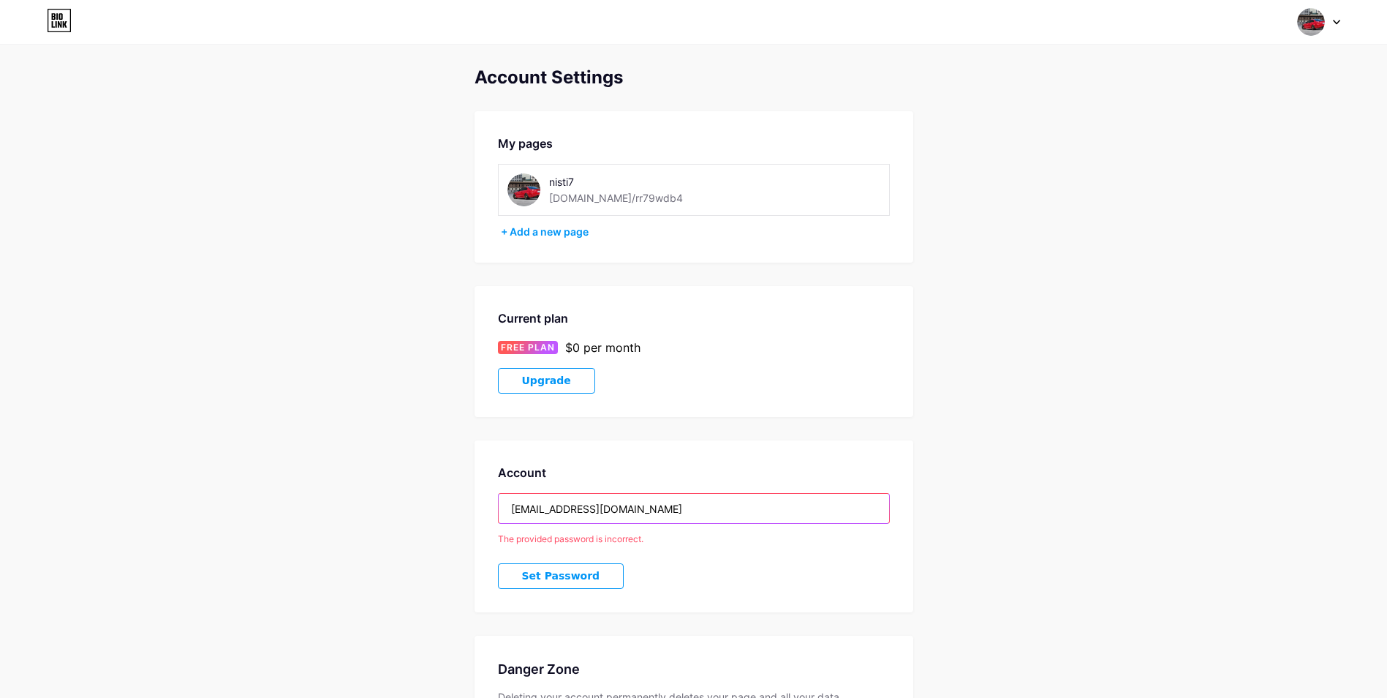
drag, startPoint x: 506, startPoint y: 513, endPoint x: 768, endPoint y: 500, distance: 262.1
click at [768, 500] on input "[EMAIL_ADDRESS][DOMAIN_NAME]" at bounding box center [694, 508] width 391 height 29
click at [706, 498] on input "[EMAIL_ADDRESS][DOMAIN_NAME]" at bounding box center [694, 508] width 391 height 29
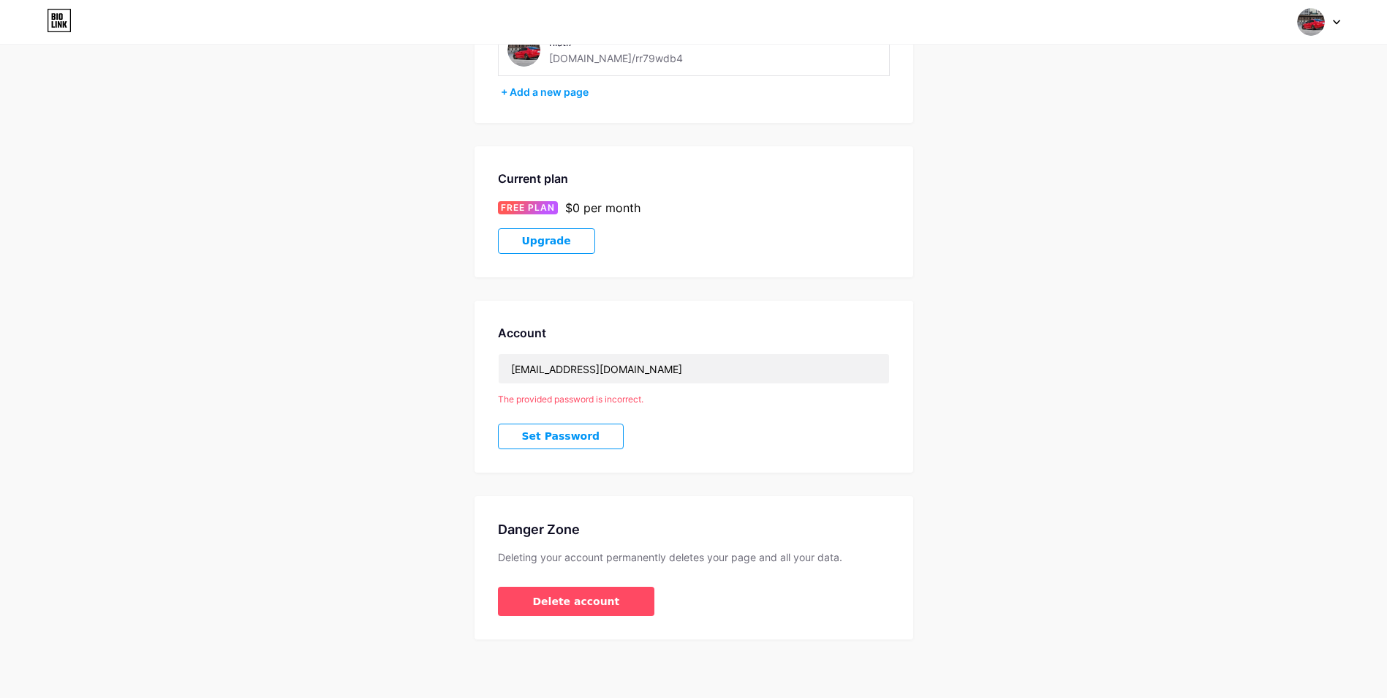
click at [555, 428] on button "Set Password" at bounding box center [561, 436] width 127 height 26
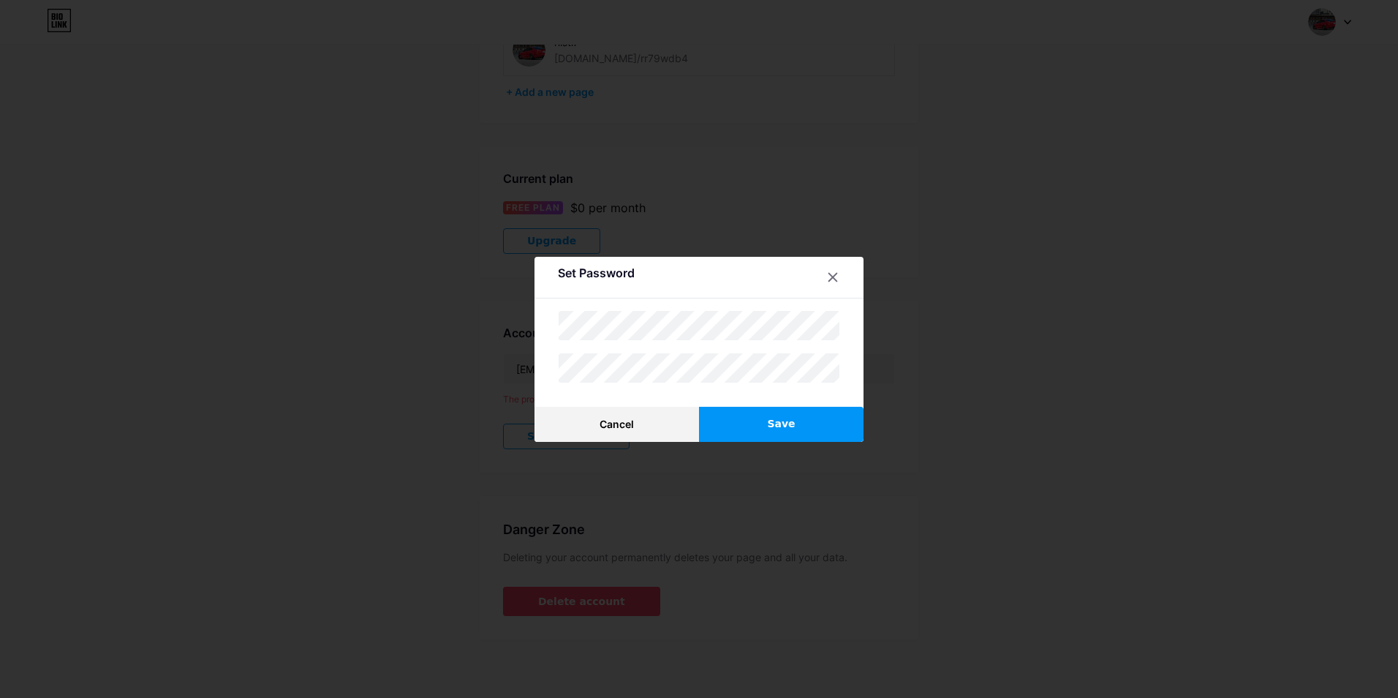
click at [739, 430] on button "Save" at bounding box center [781, 424] width 165 height 35
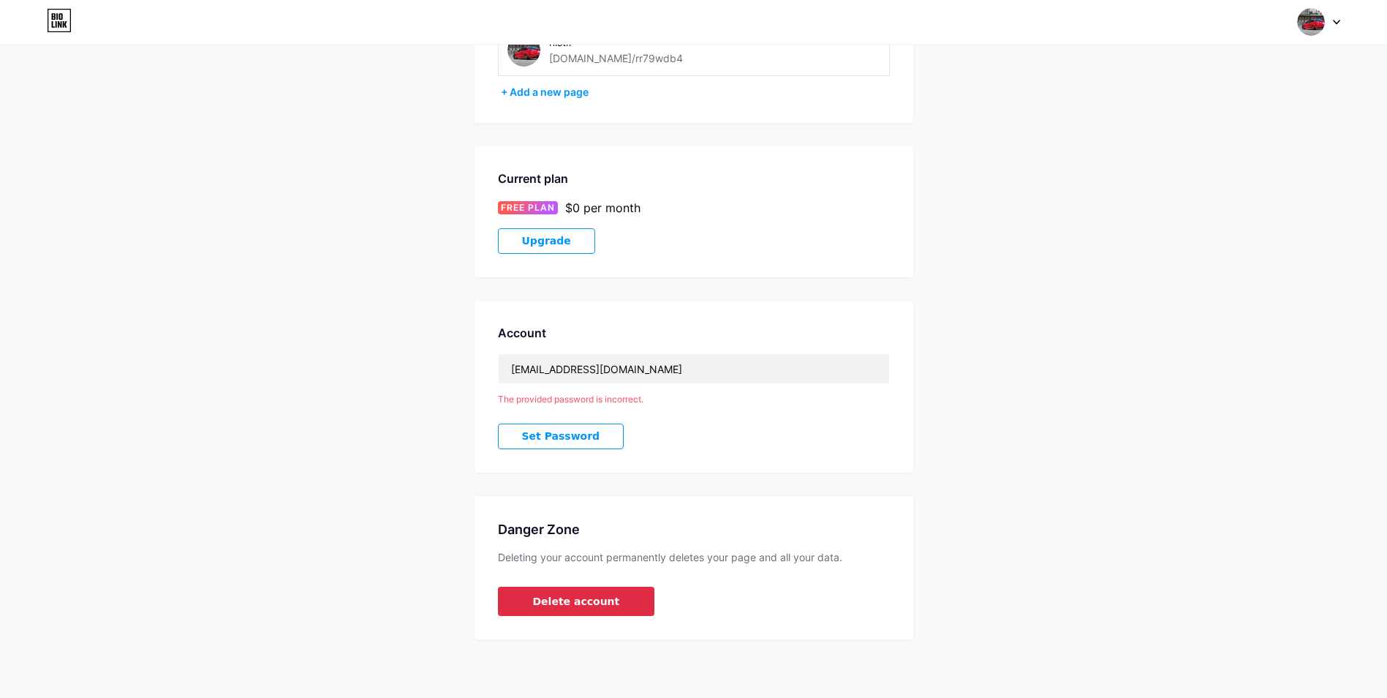
click at [546, 611] on button "Delete account" at bounding box center [576, 600] width 157 height 29
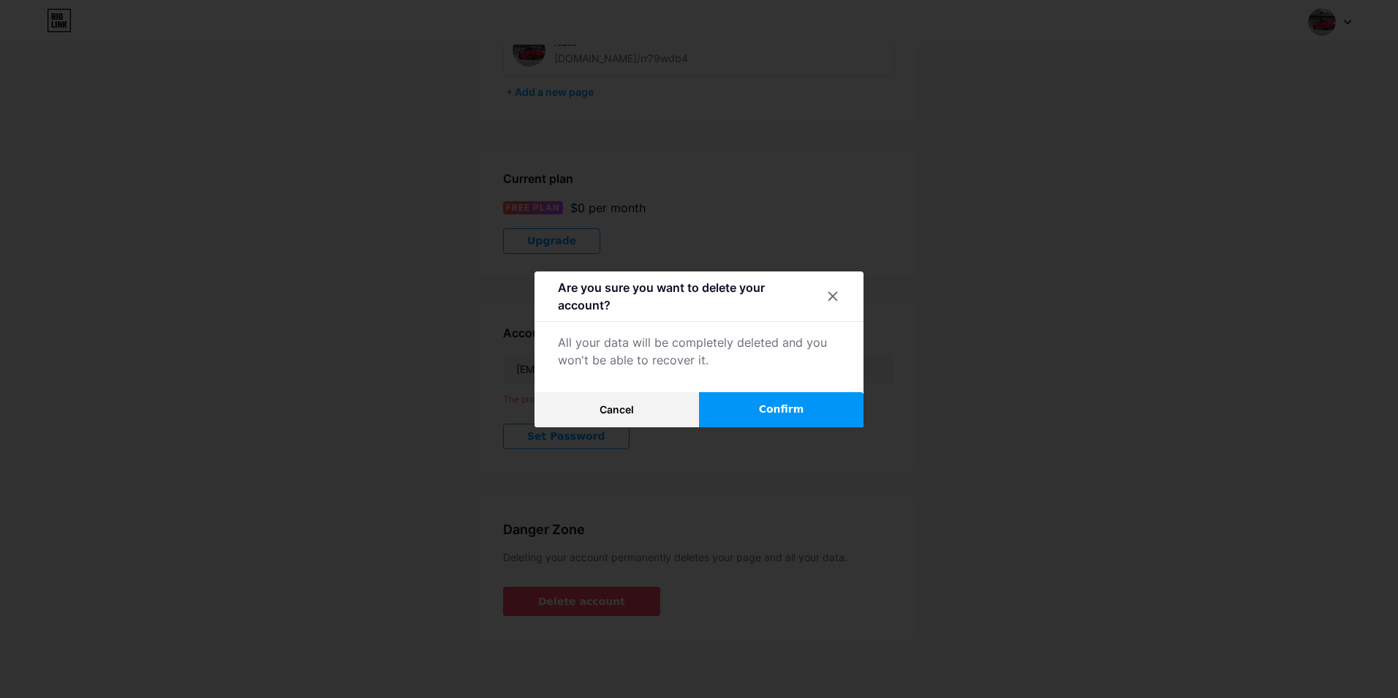
click at [755, 421] on button "Confirm" at bounding box center [781, 409] width 165 height 35
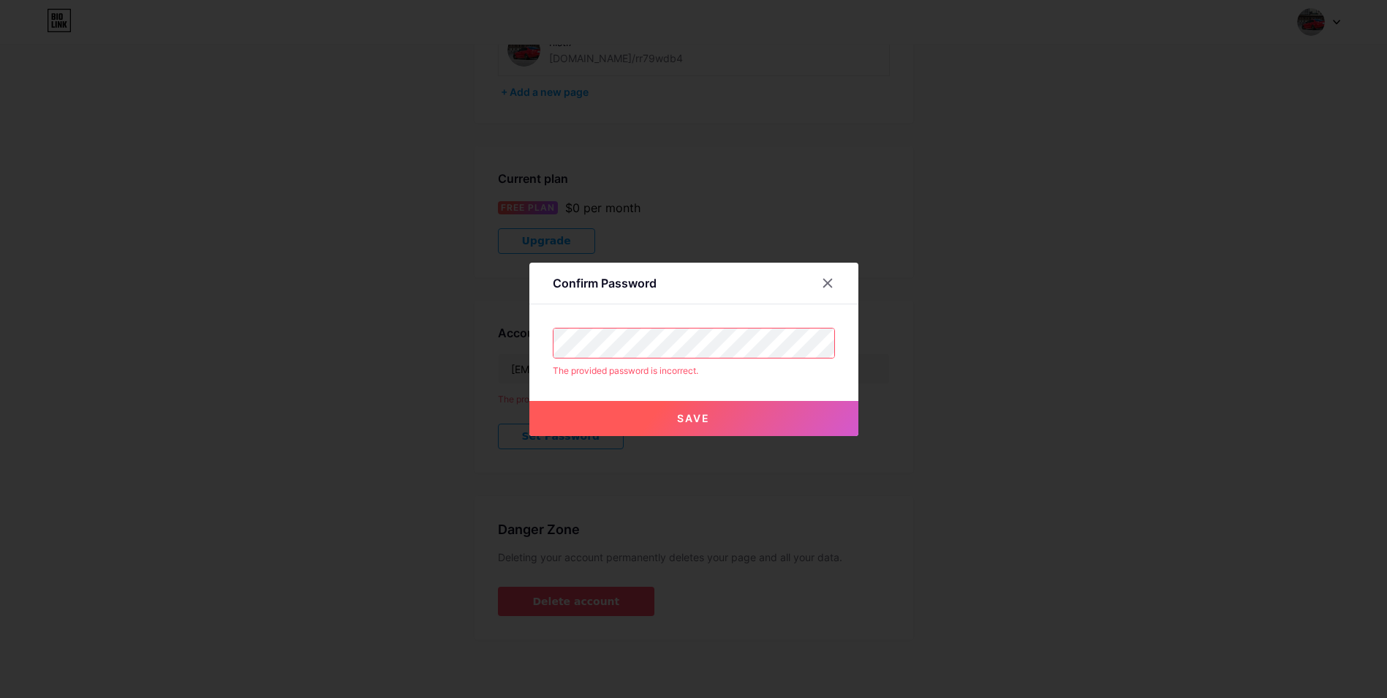
click at [656, 418] on button "Save" at bounding box center [693, 418] width 329 height 35
